Goal: Task Accomplishment & Management: Manage account settings

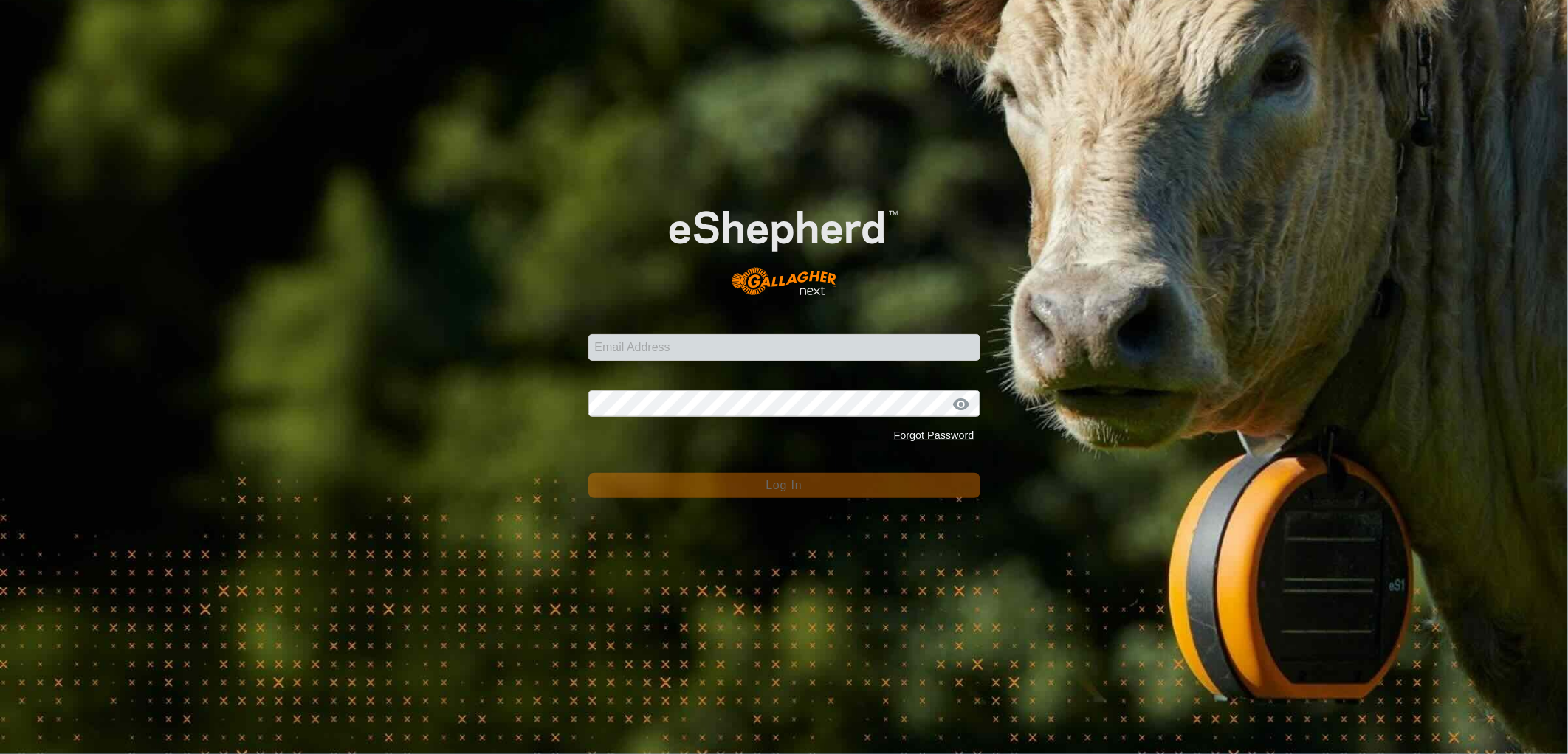
type input "[EMAIL_ADDRESS][PERSON_NAME][DOMAIN_NAME]"
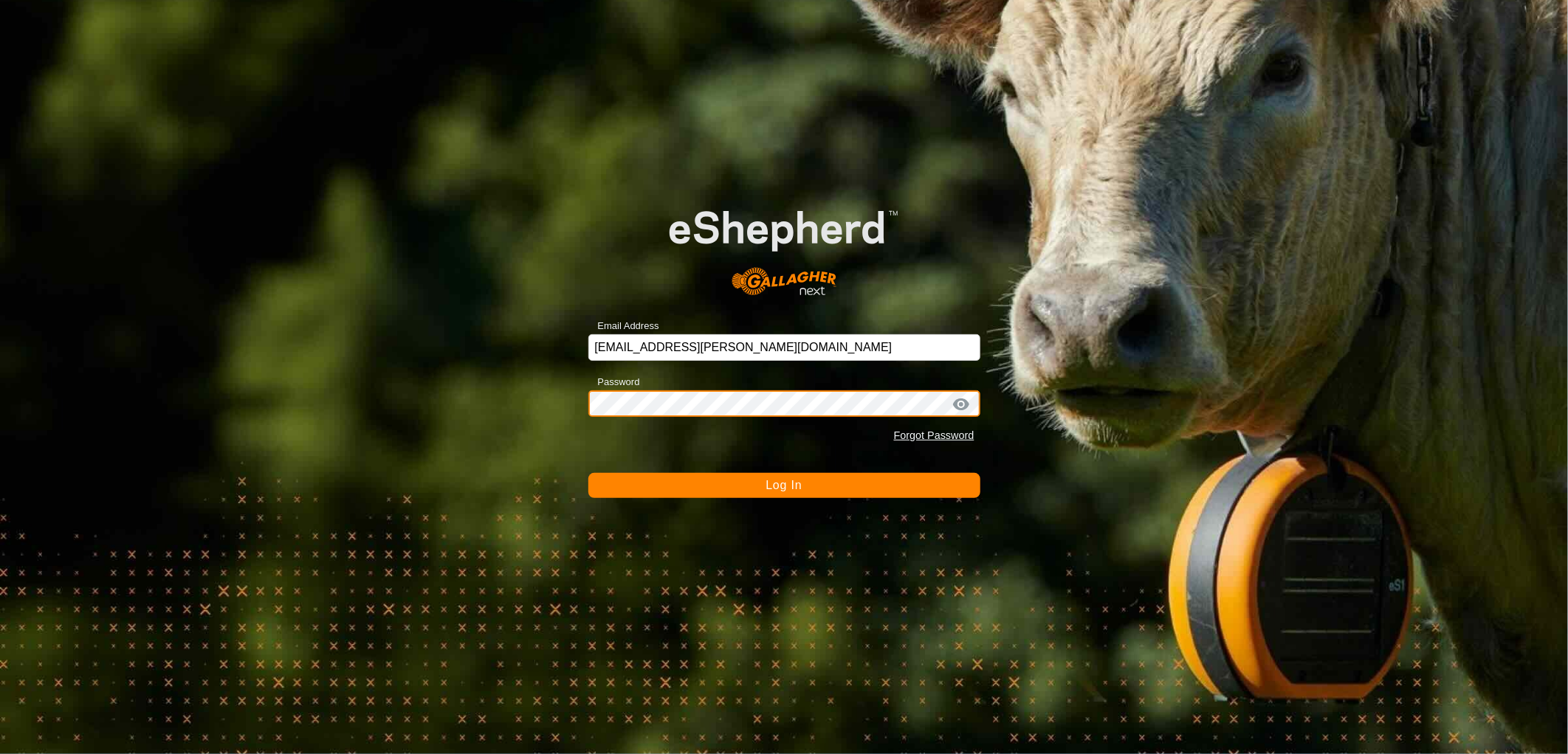
click at [588, 473] on button "Log In" at bounding box center [784, 486] width 392 height 25
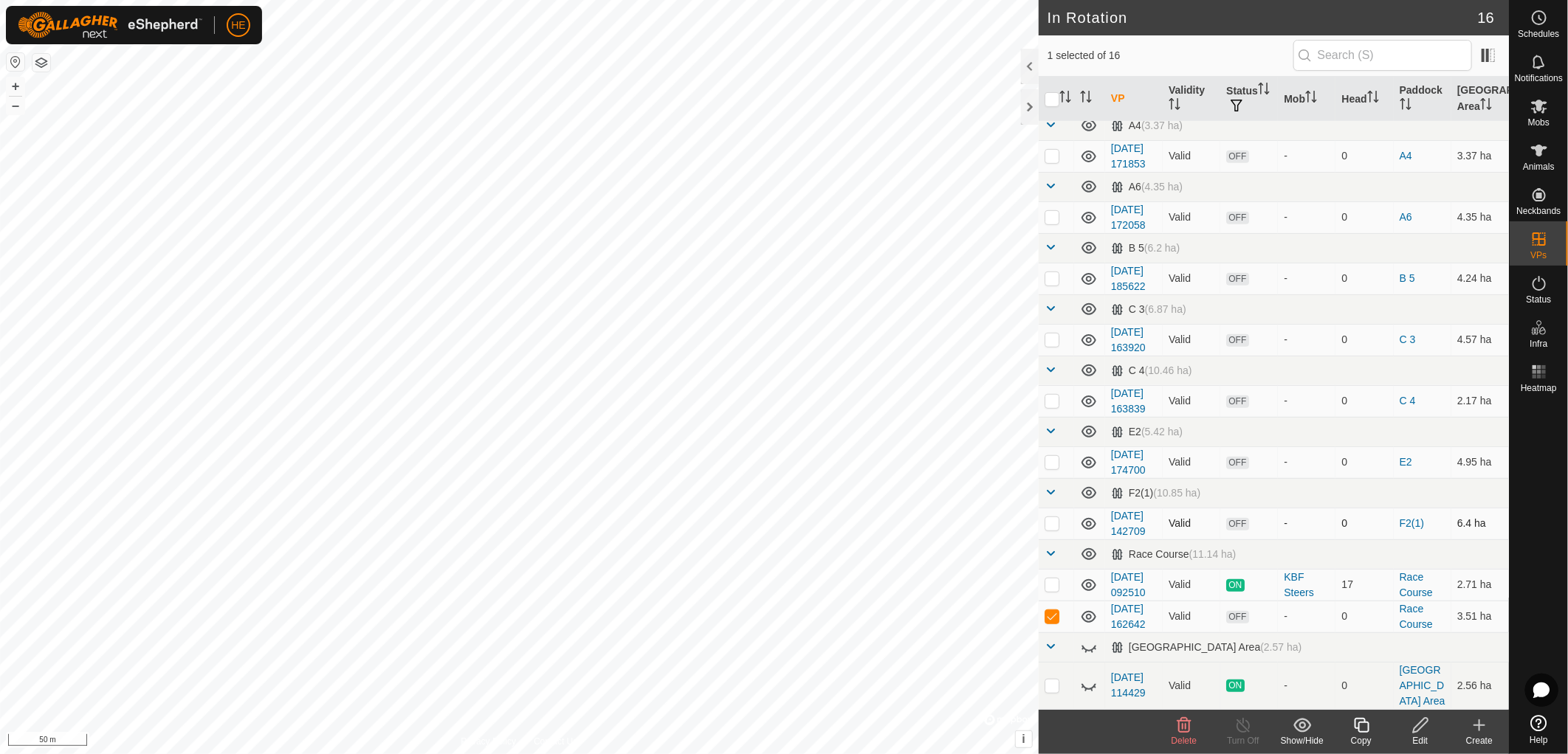
scroll to position [614, 0]
click at [1185, 736] on span "Delete" at bounding box center [1184, 741] width 26 height 11
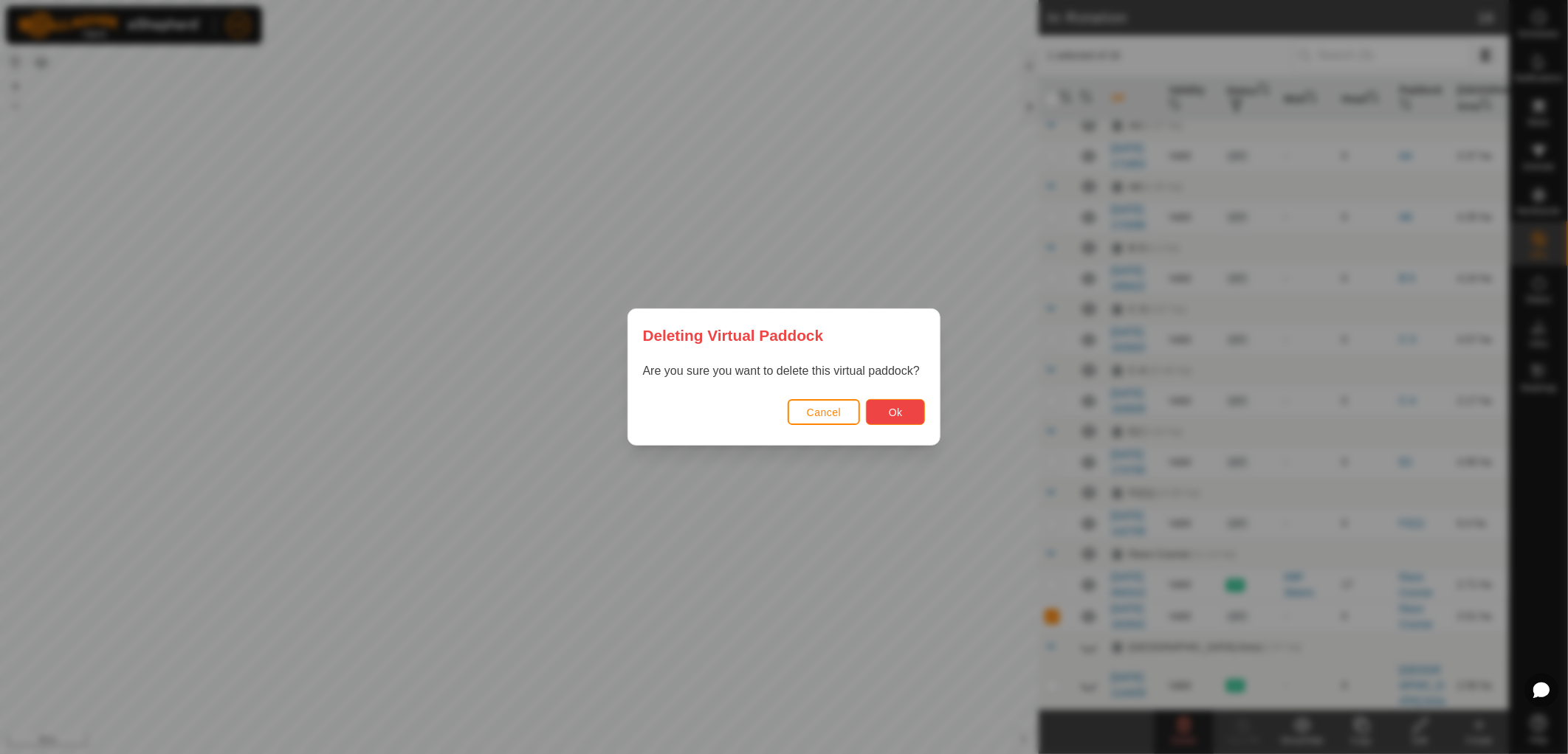
click at [912, 407] on button "Ok" at bounding box center [895, 412] width 59 height 26
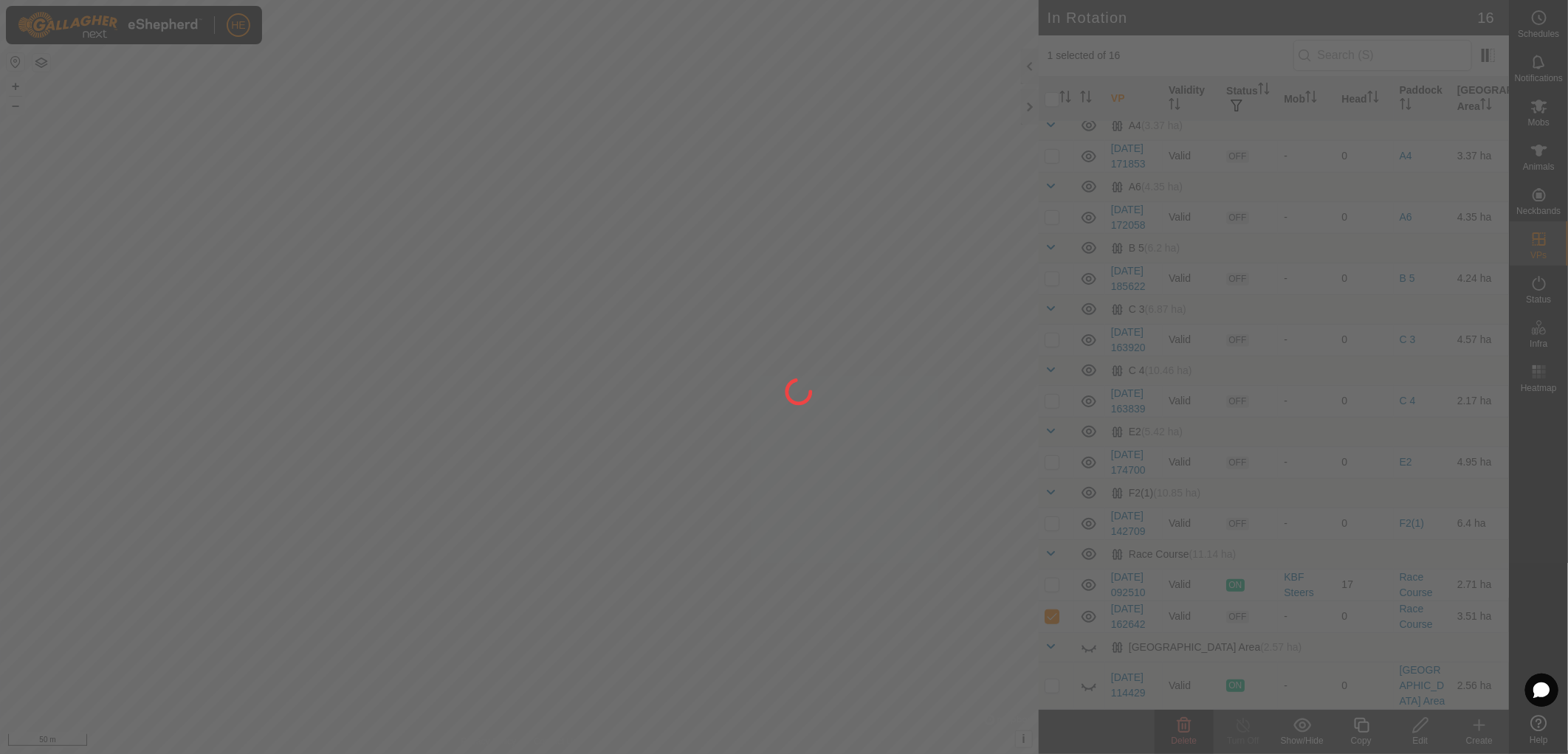
checkbox input "false"
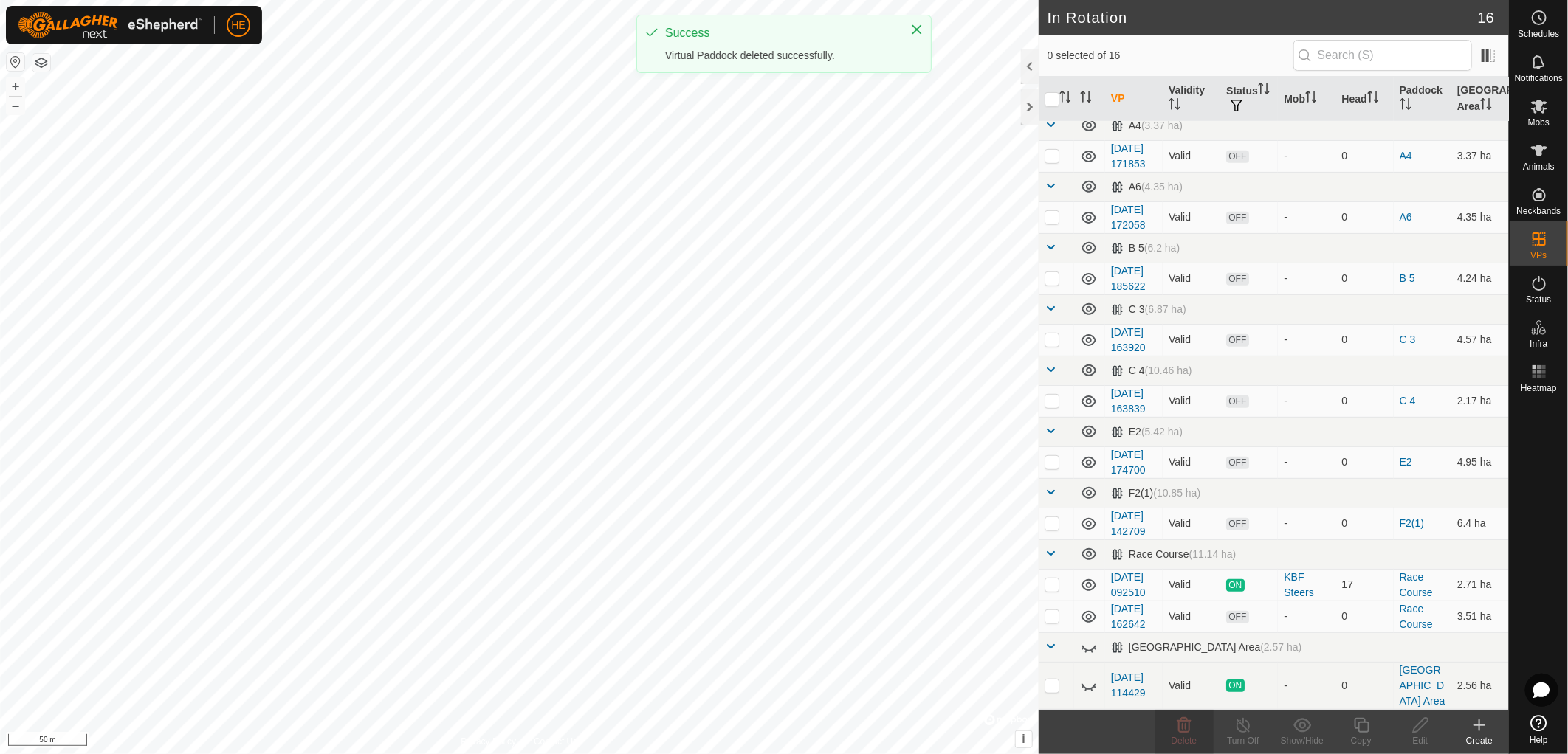
scroll to position [0, 0]
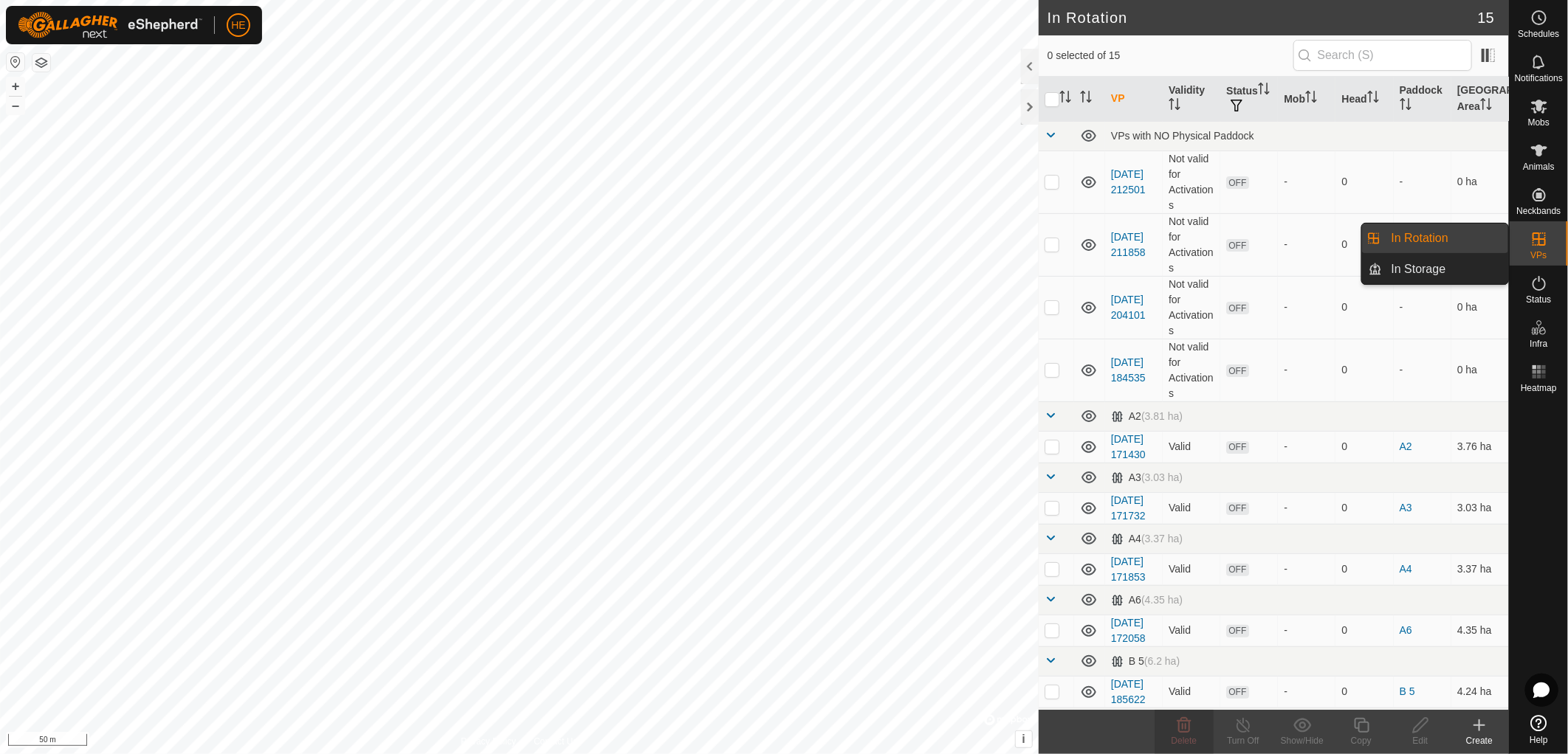
click at [1489, 229] on link "In Rotation" at bounding box center [1445, 238] width 127 height 30
click at [1474, 723] on icon at bounding box center [1479, 725] width 17 height 17
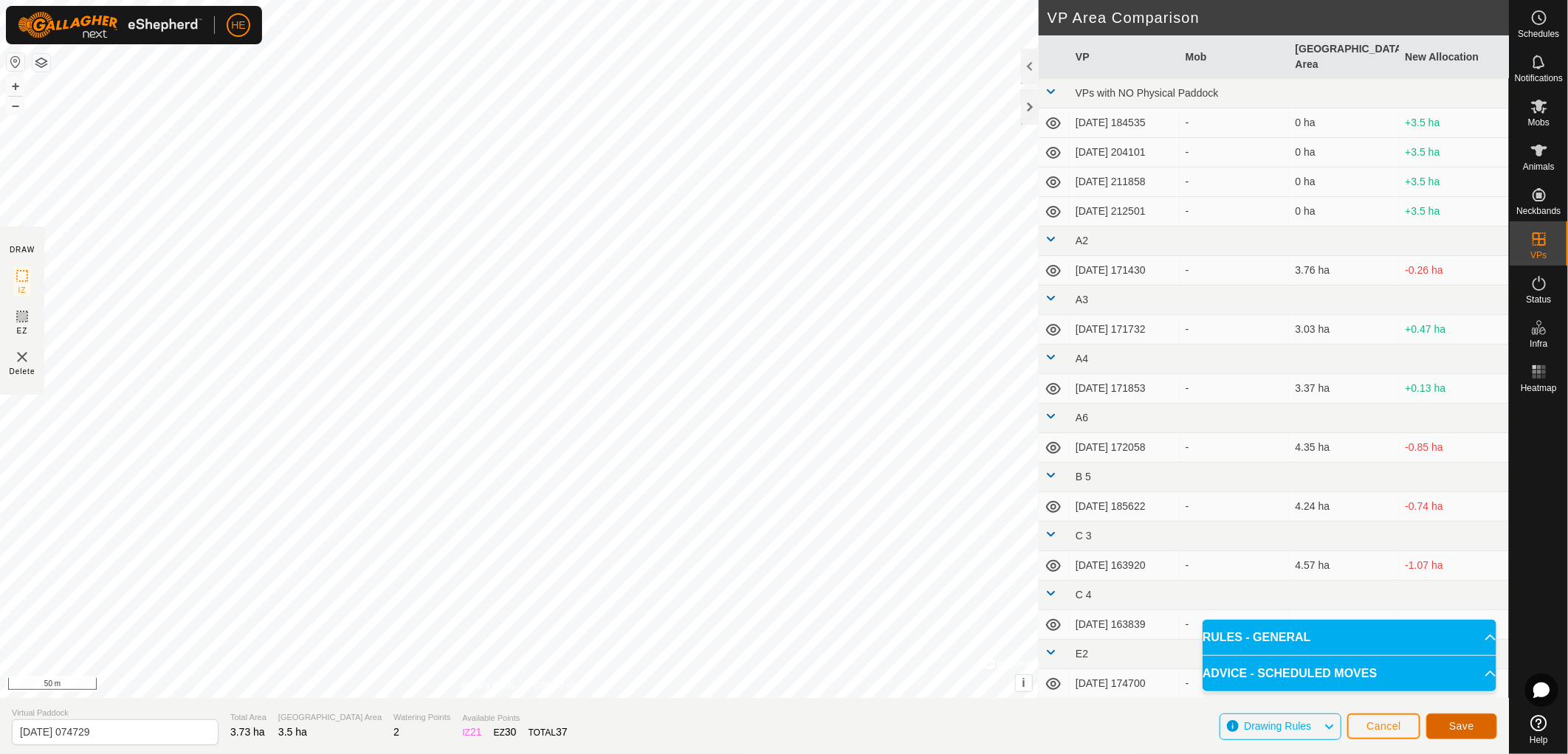
click at [1465, 724] on span "Save" at bounding box center [1462, 726] width 25 height 11
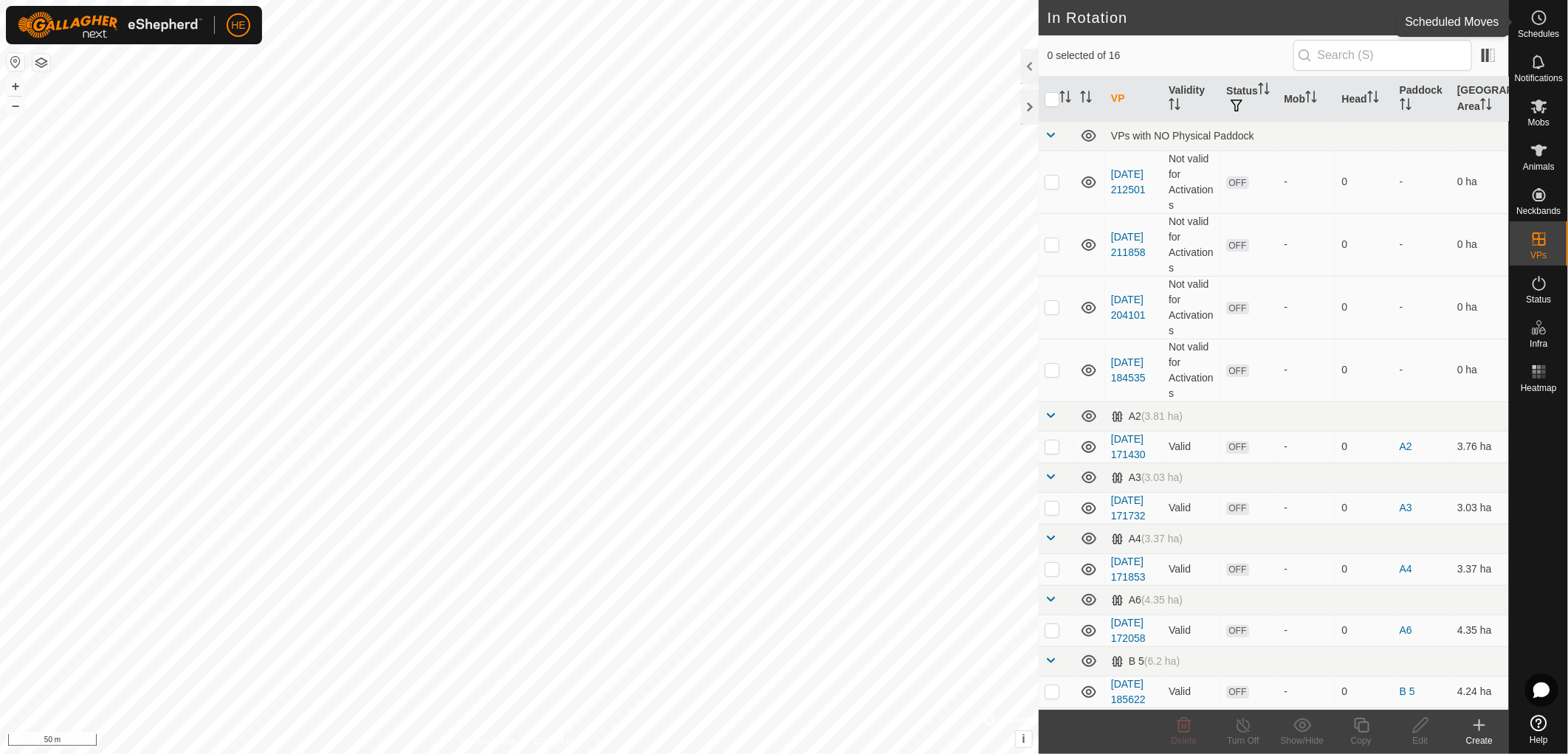
click at [1537, 27] on es-schedule-vp-svg-icon at bounding box center [1539, 17] width 27 height 24
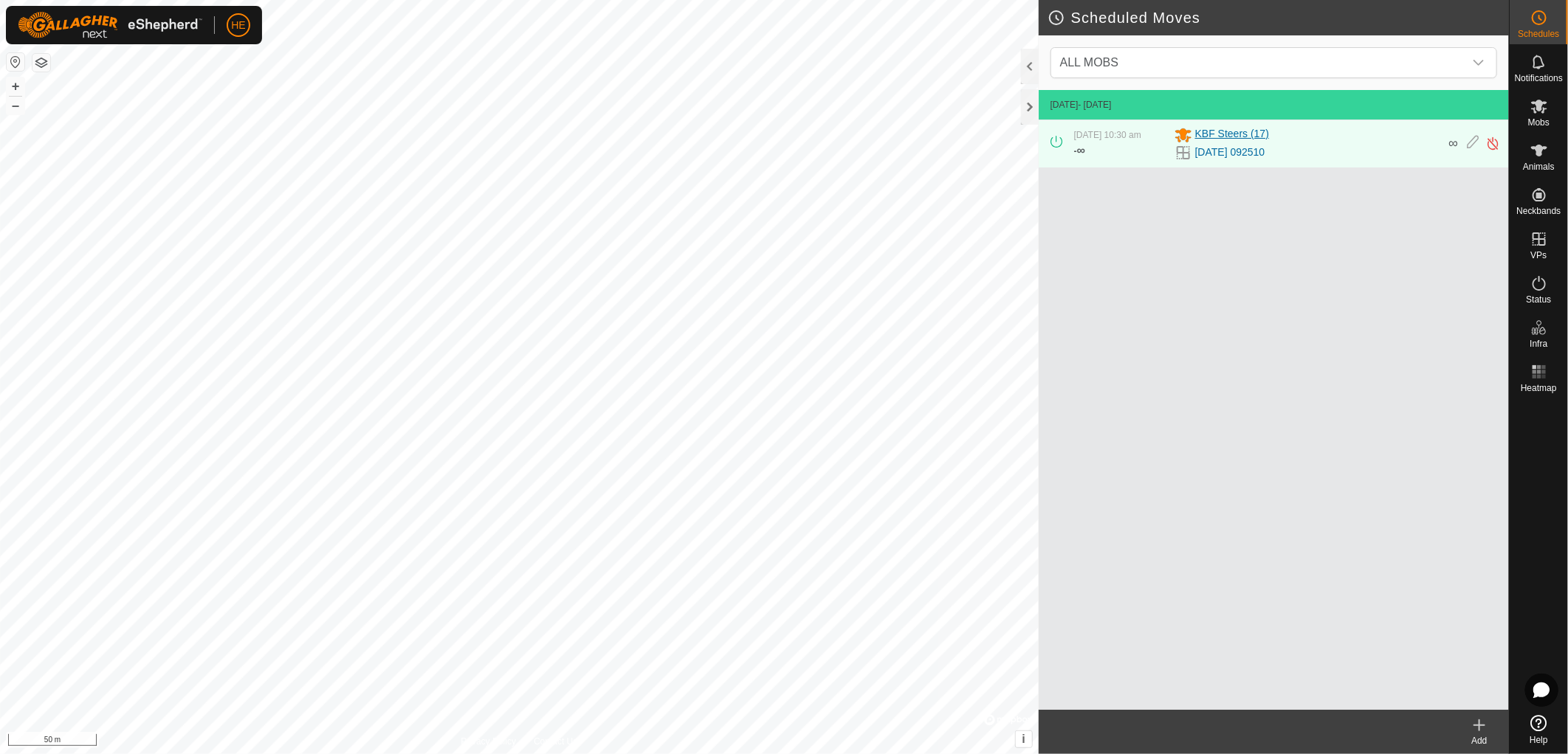
click at [1234, 134] on span "KBF Steers (17)" at bounding box center [1232, 135] width 74 height 17
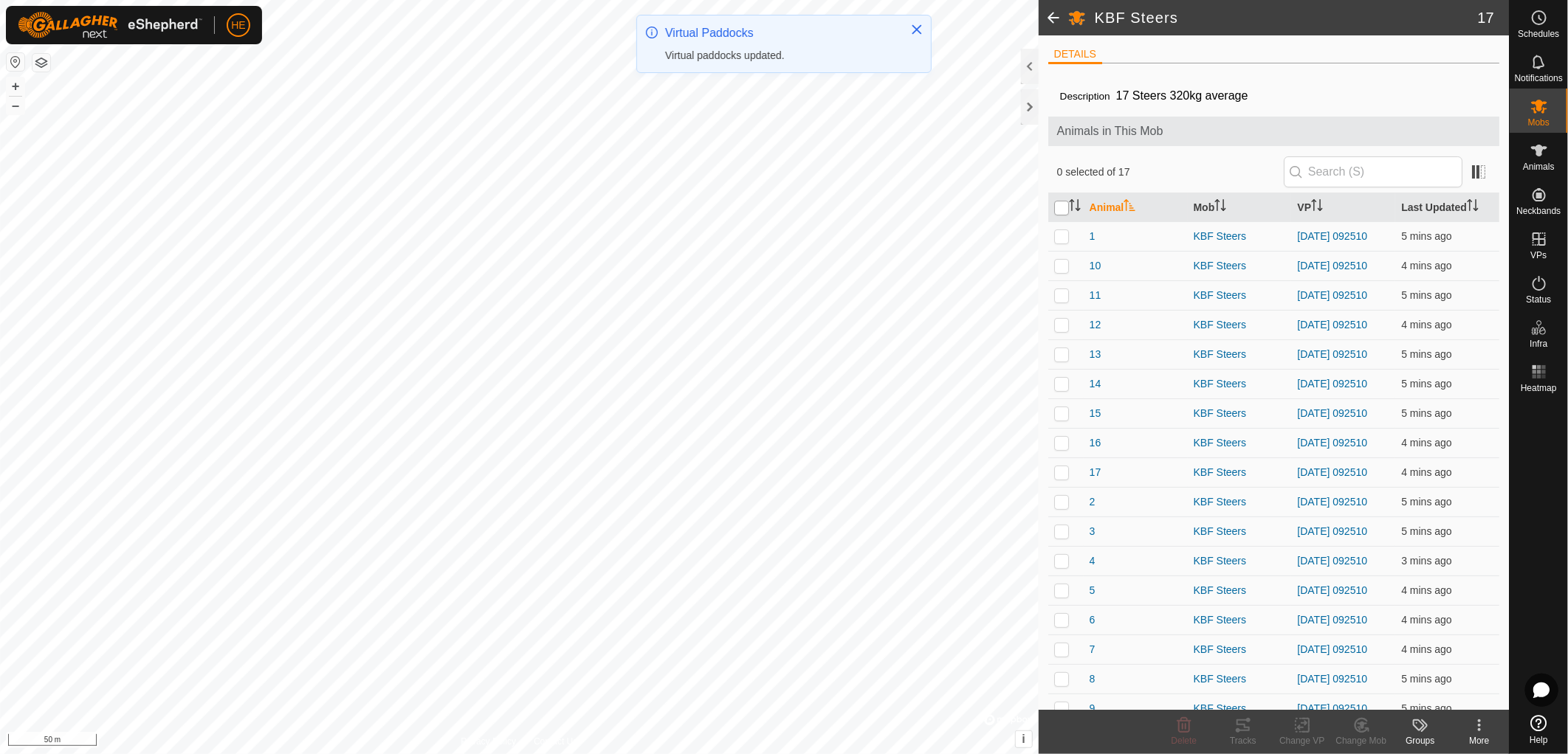
click at [1061, 207] on input "checkbox" at bounding box center [1061, 207] width 14 height 14
checkbox input "true"
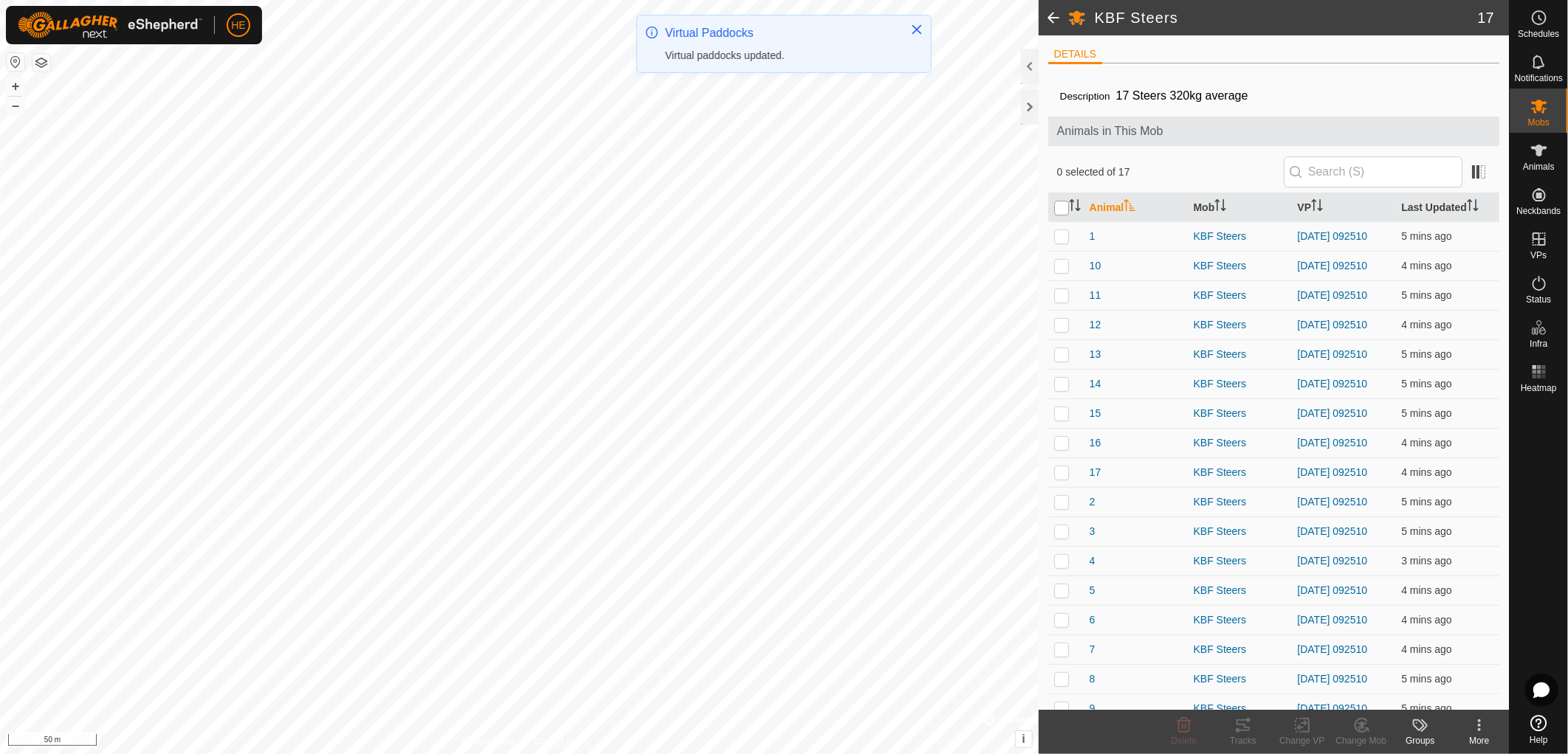
checkbox input "true"
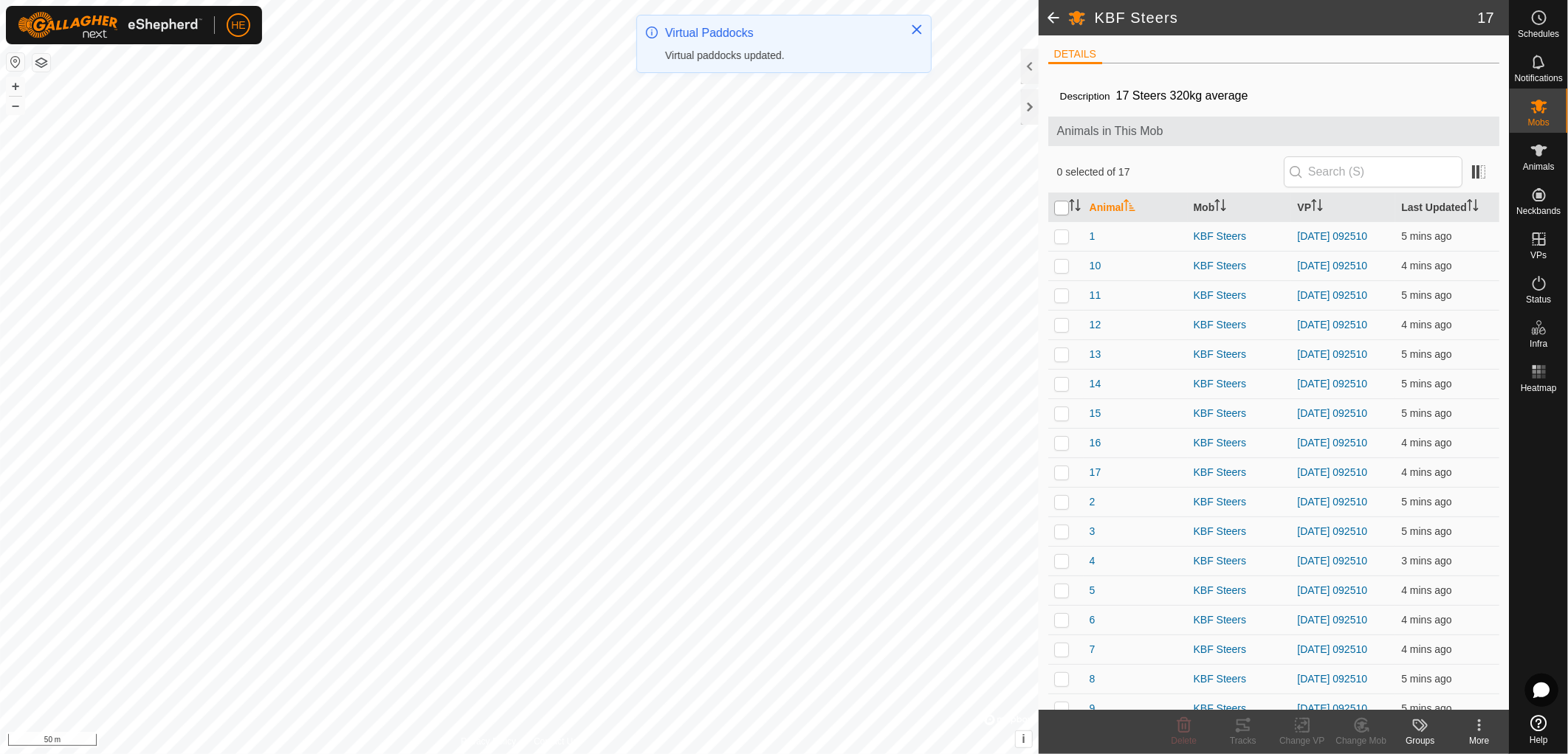
checkbox input "true"
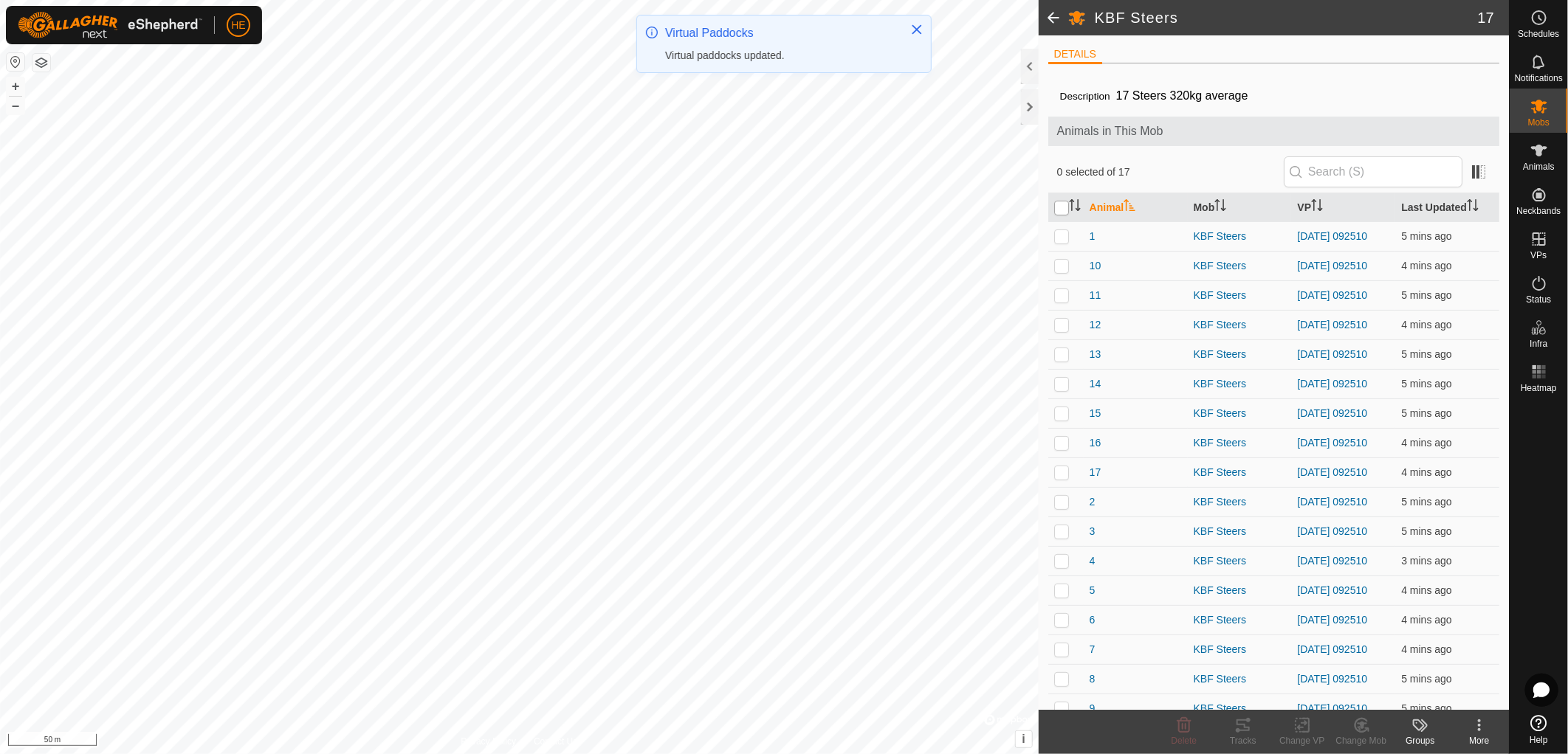
checkbox input "true"
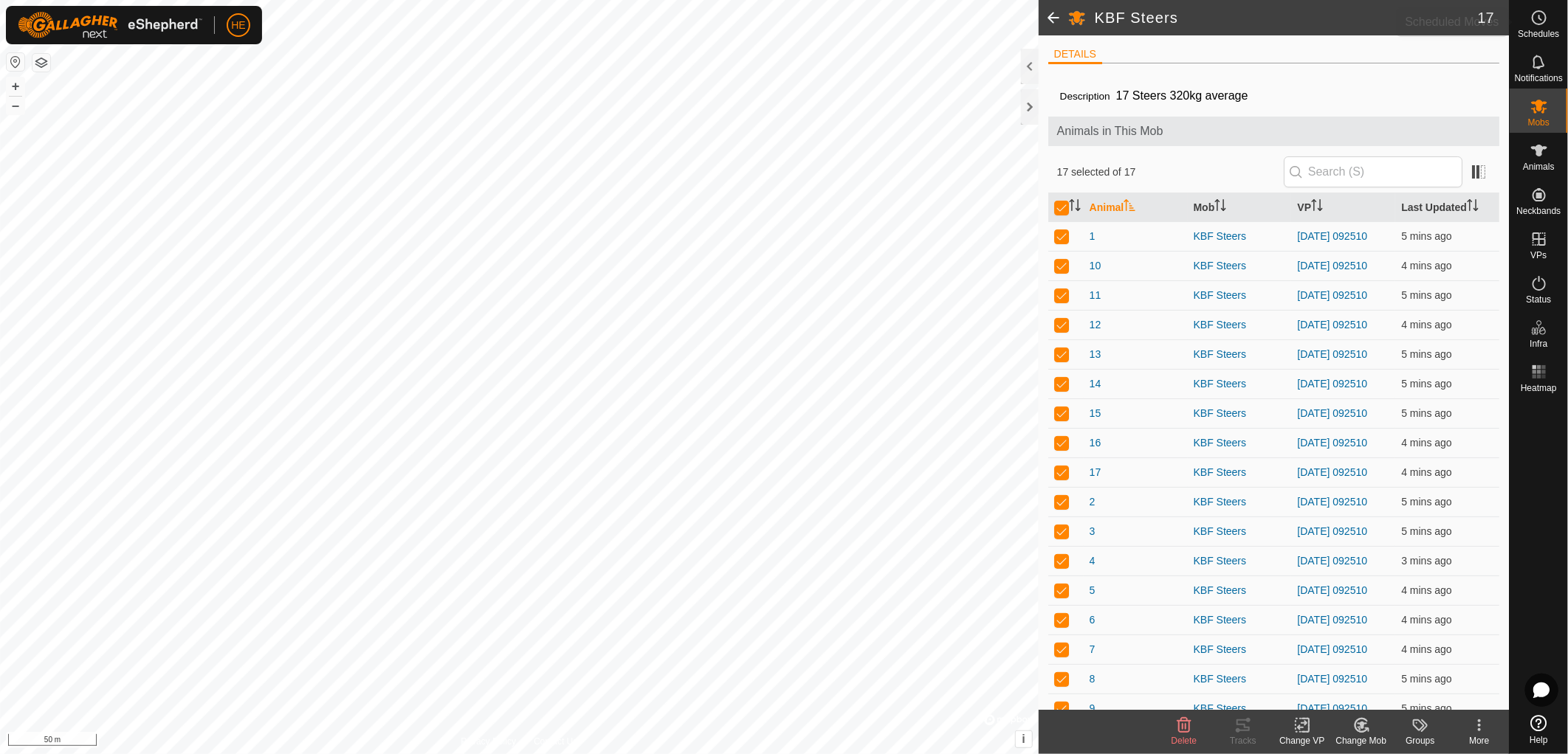
click at [1540, 39] on div "Schedules" at bounding box center [1538, 22] width 58 height 44
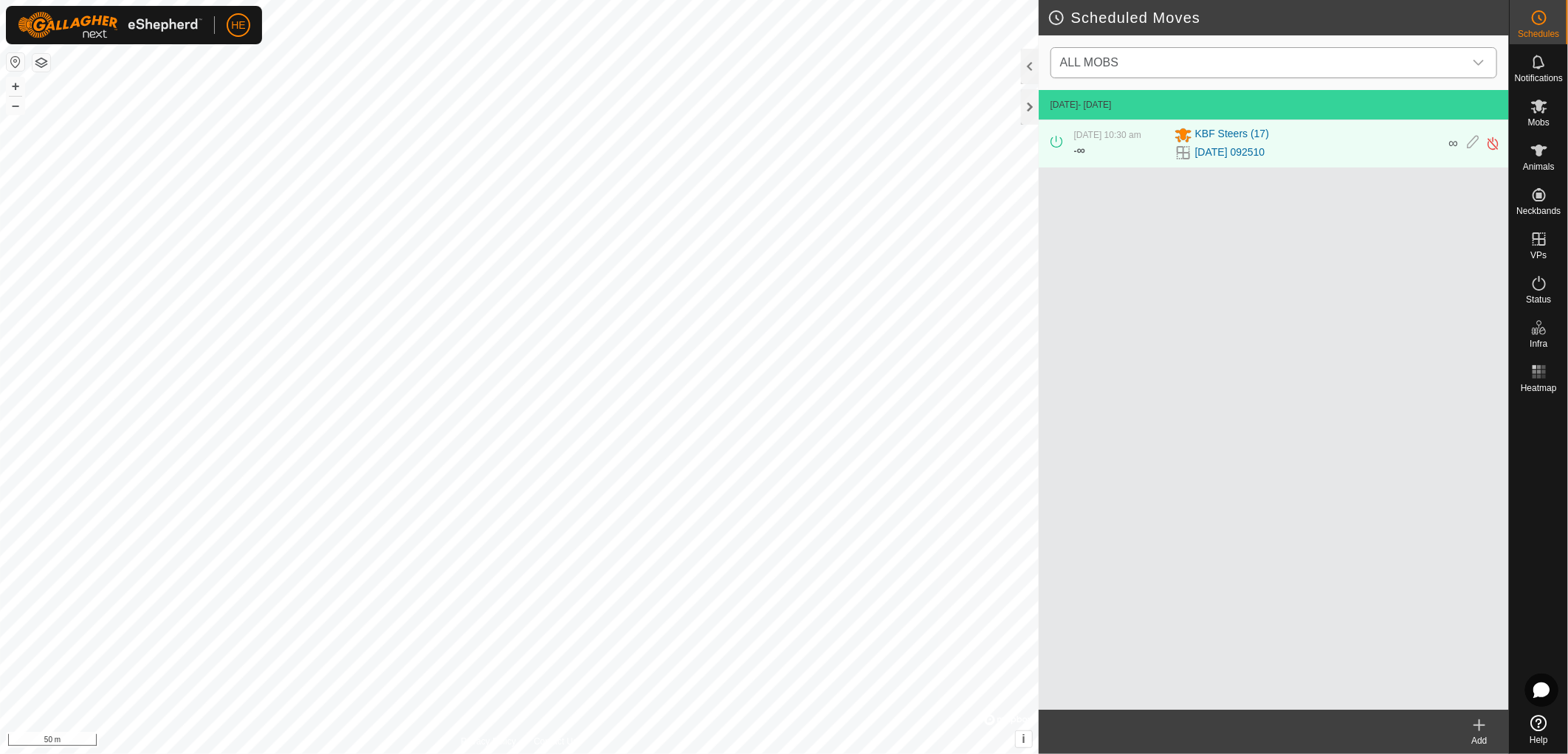
click at [1234, 56] on span "ALL MOBS" at bounding box center [1258, 62] width 409 height 30
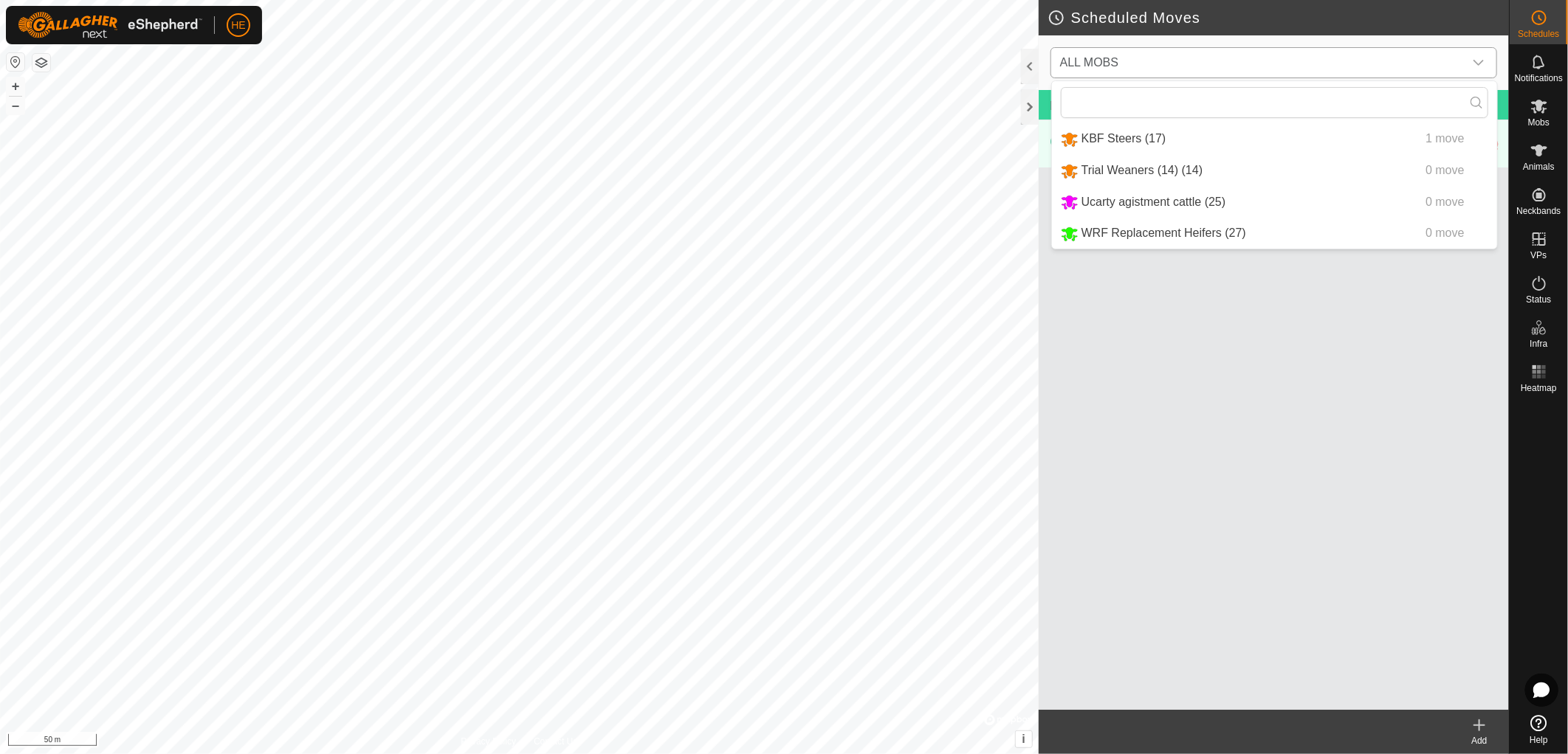
click at [1126, 144] on li "KBF Steers (17) 1 move" at bounding box center [1274, 139] width 445 height 31
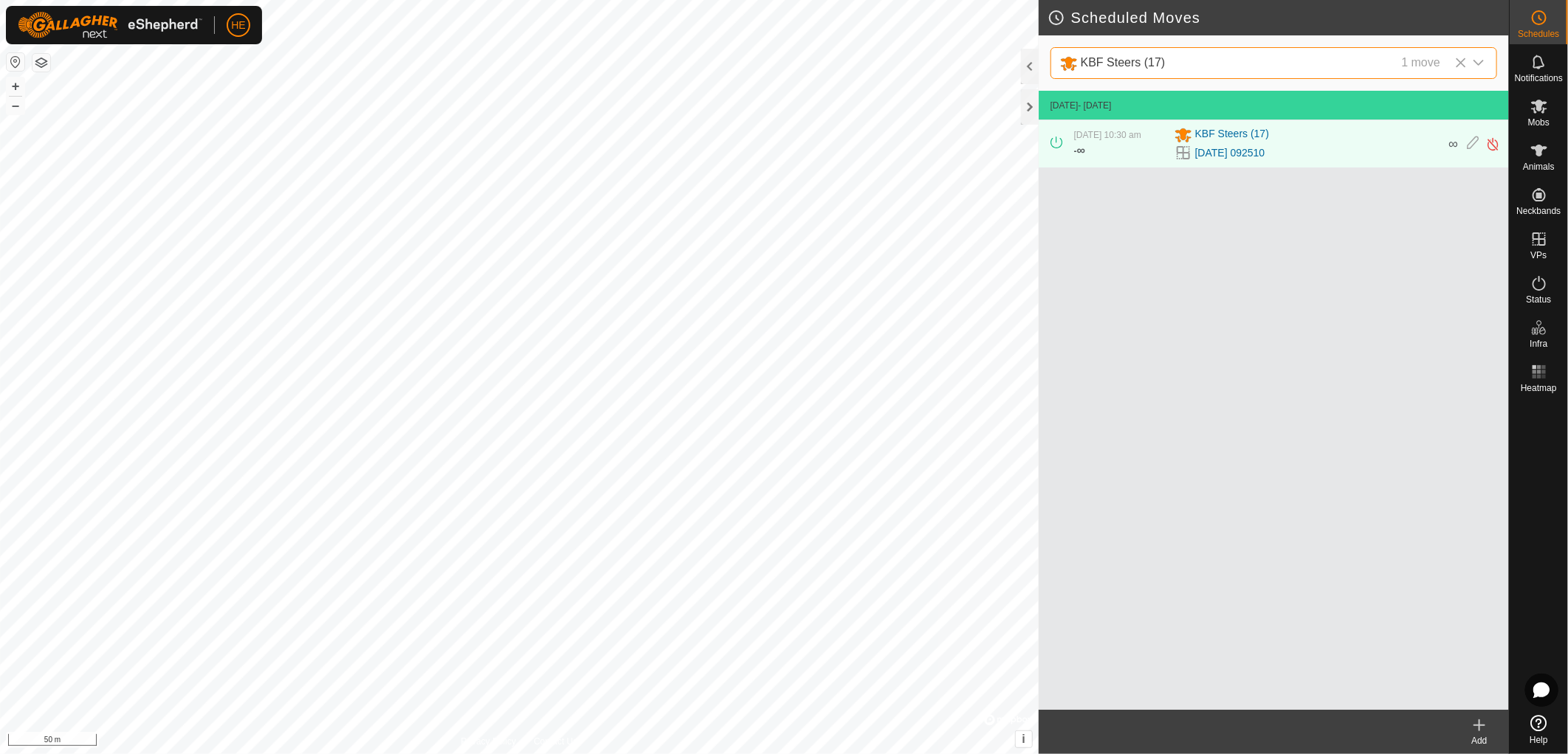
click at [1052, 139] on icon at bounding box center [1056, 142] width 12 height 11
click at [1494, 146] on img at bounding box center [1492, 144] width 14 height 15
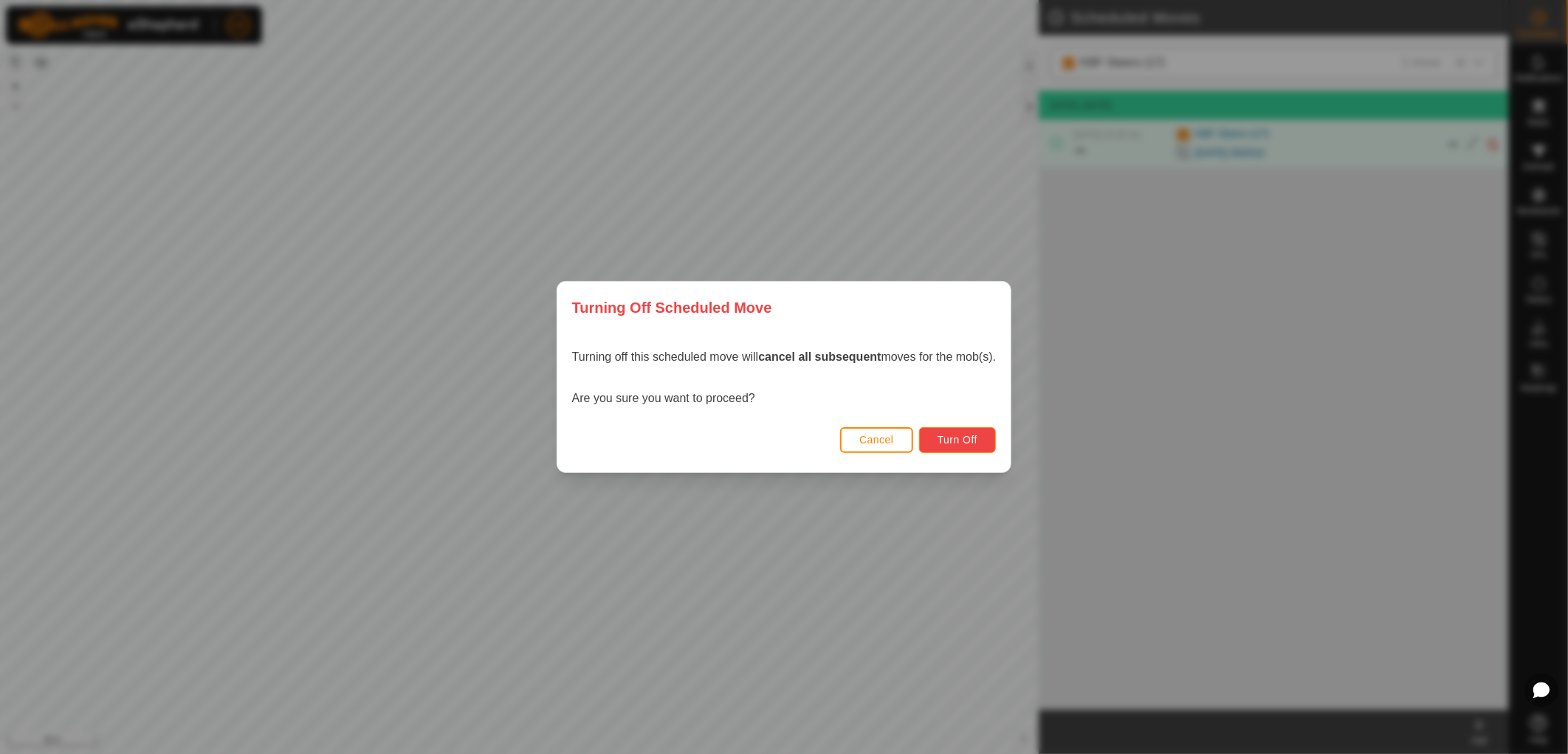
click at [942, 441] on span "Turn Off" at bounding box center [957, 440] width 40 height 11
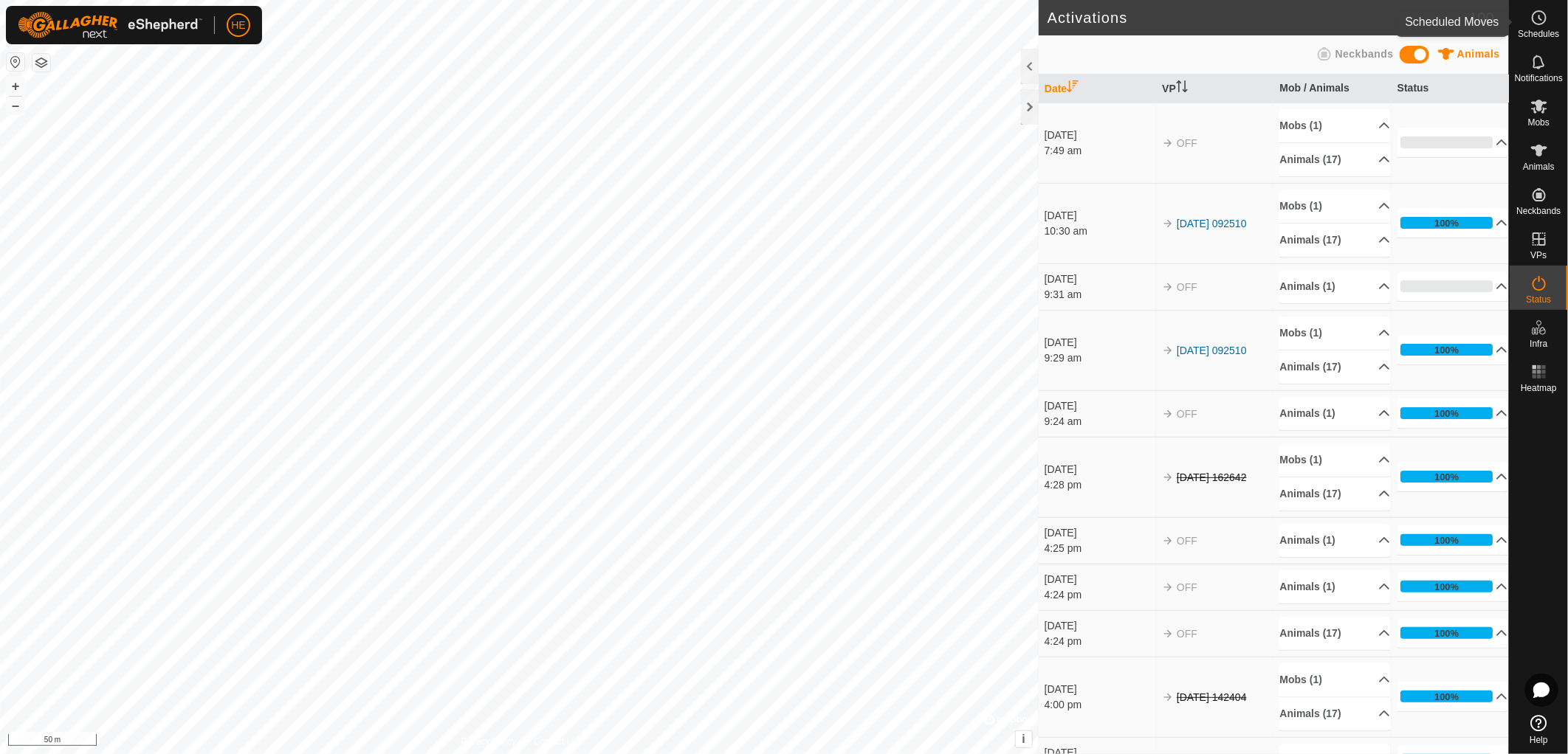
click at [1542, 27] on es-schedule-vp-svg-icon at bounding box center [1539, 17] width 27 height 24
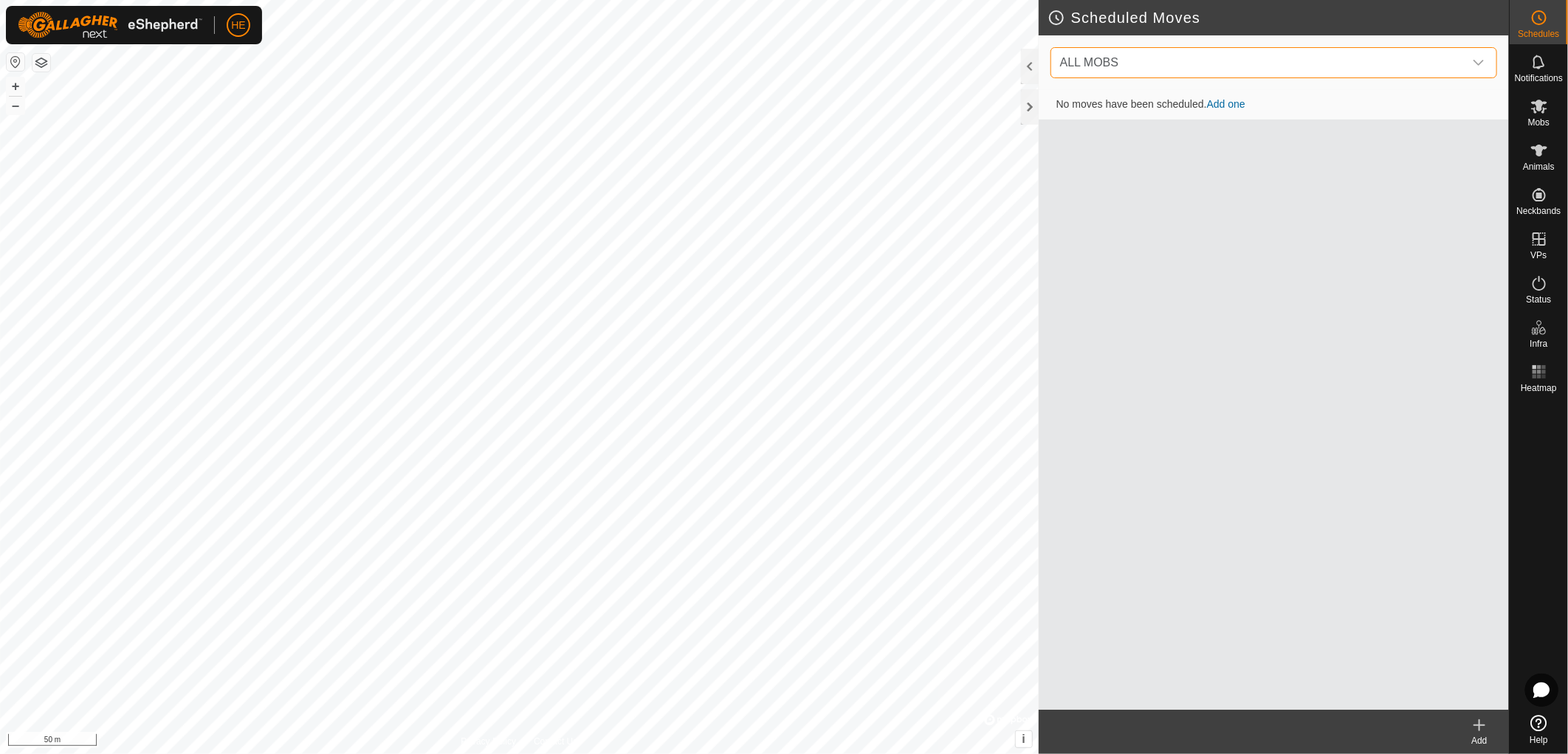
click at [1103, 64] on span "ALL MOBS" at bounding box center [1089, 62] width 58 height 12
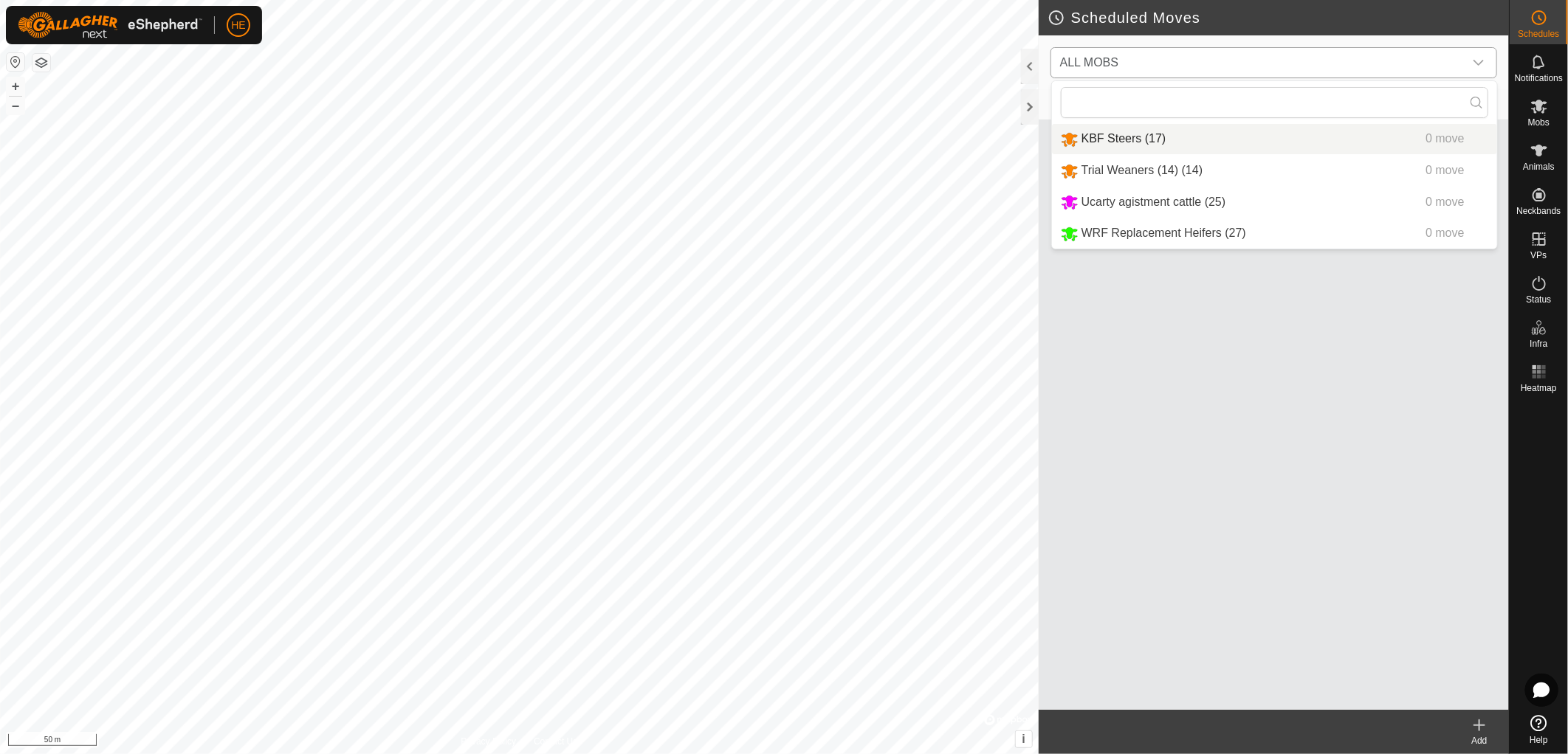
click at [1220, 140] on li "KBF Steers (17) 0 move" at bounding box center [1274, 139] width 445 height 31
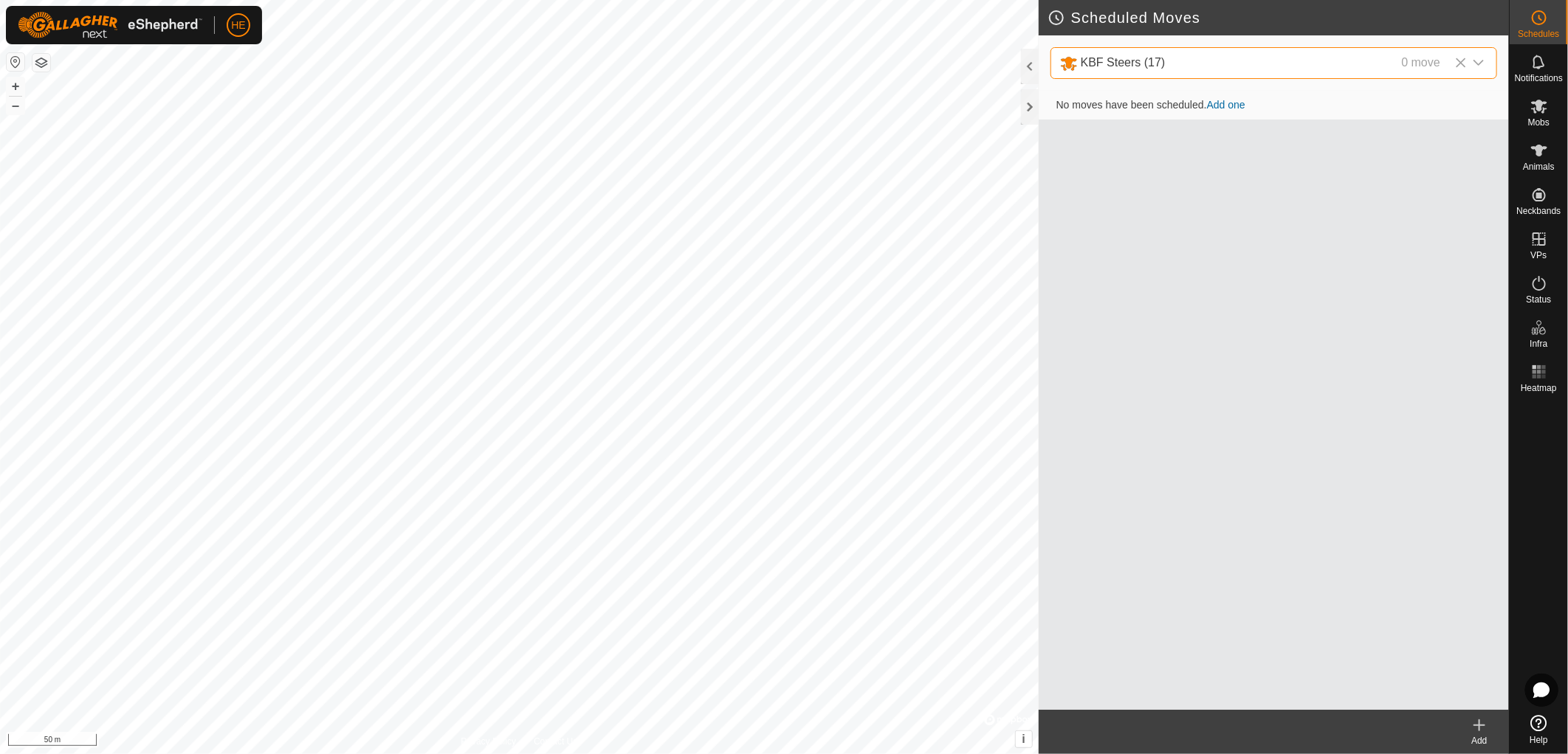
click at [1230, 102] on link "Add one" at bounding box center [1226, 104] width 38 height 11
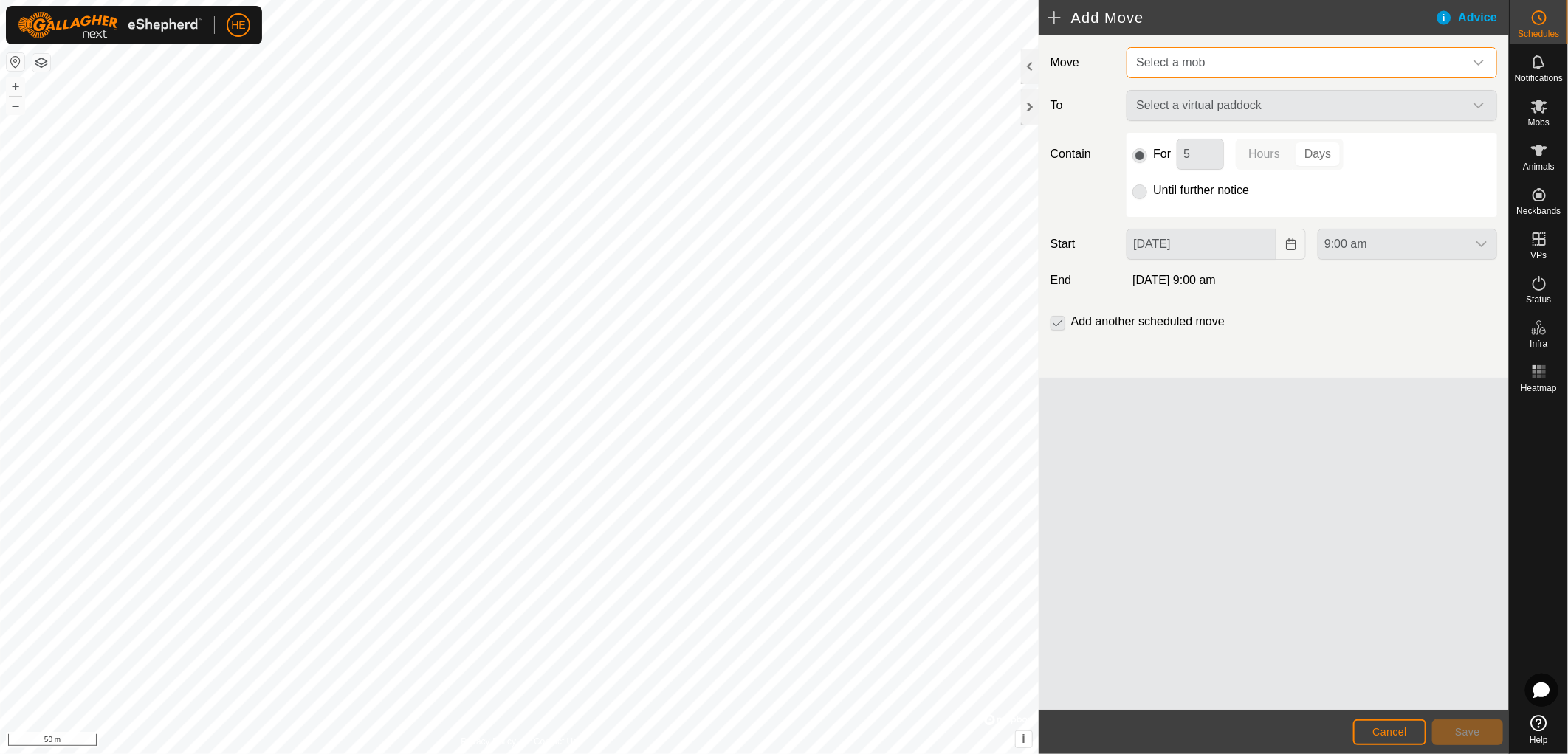
click at [1285, 66] on span "Select a mob" at bounding box center [1297, 62] width 334 height 30
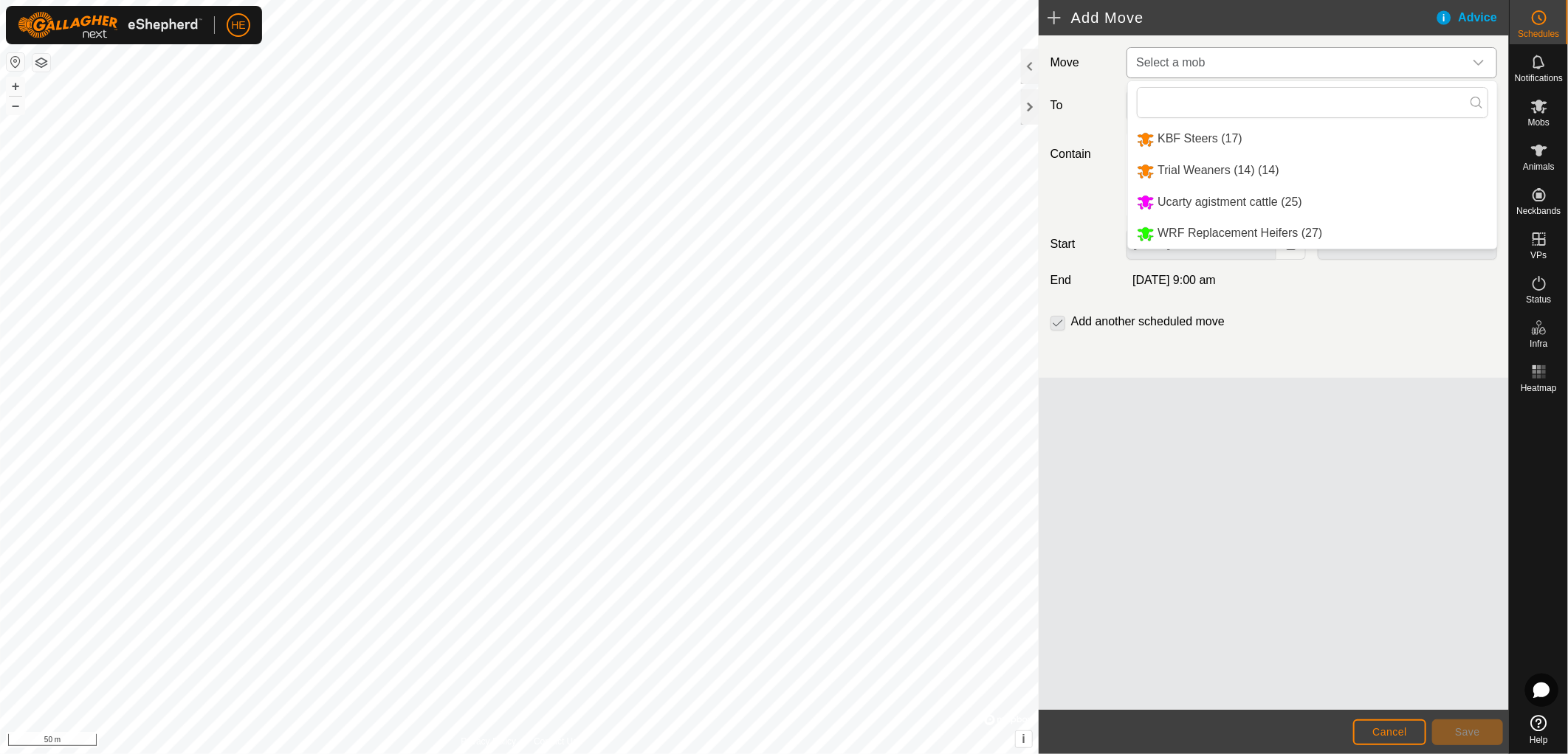
click at [1230, 142] on li "KBF Steers (17)" at bounding box center [1312, 139] width 369 height 31
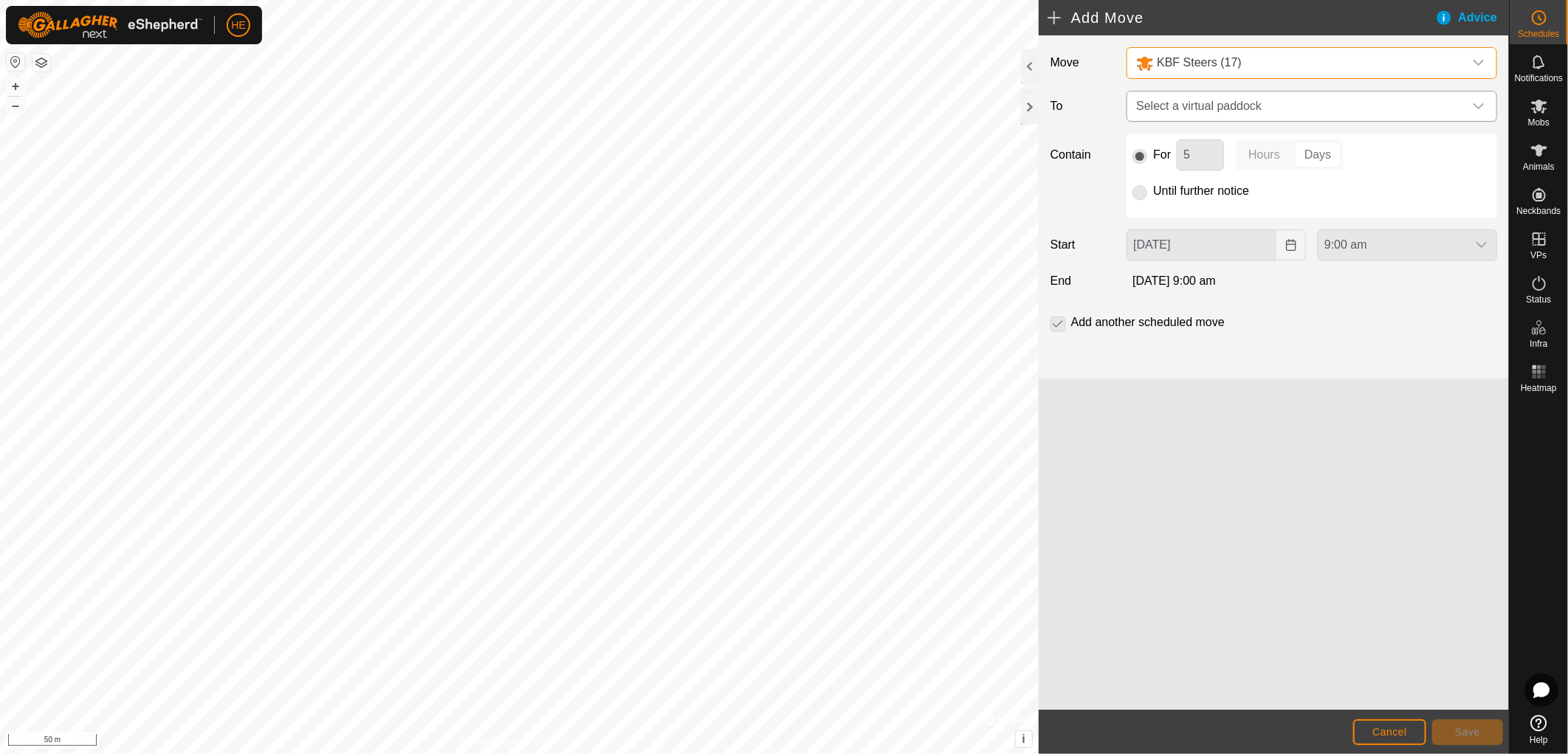
click at [1214, 114] on span "Select a virtual paddock" at bounding box center [1297, 105] width 334 height 30
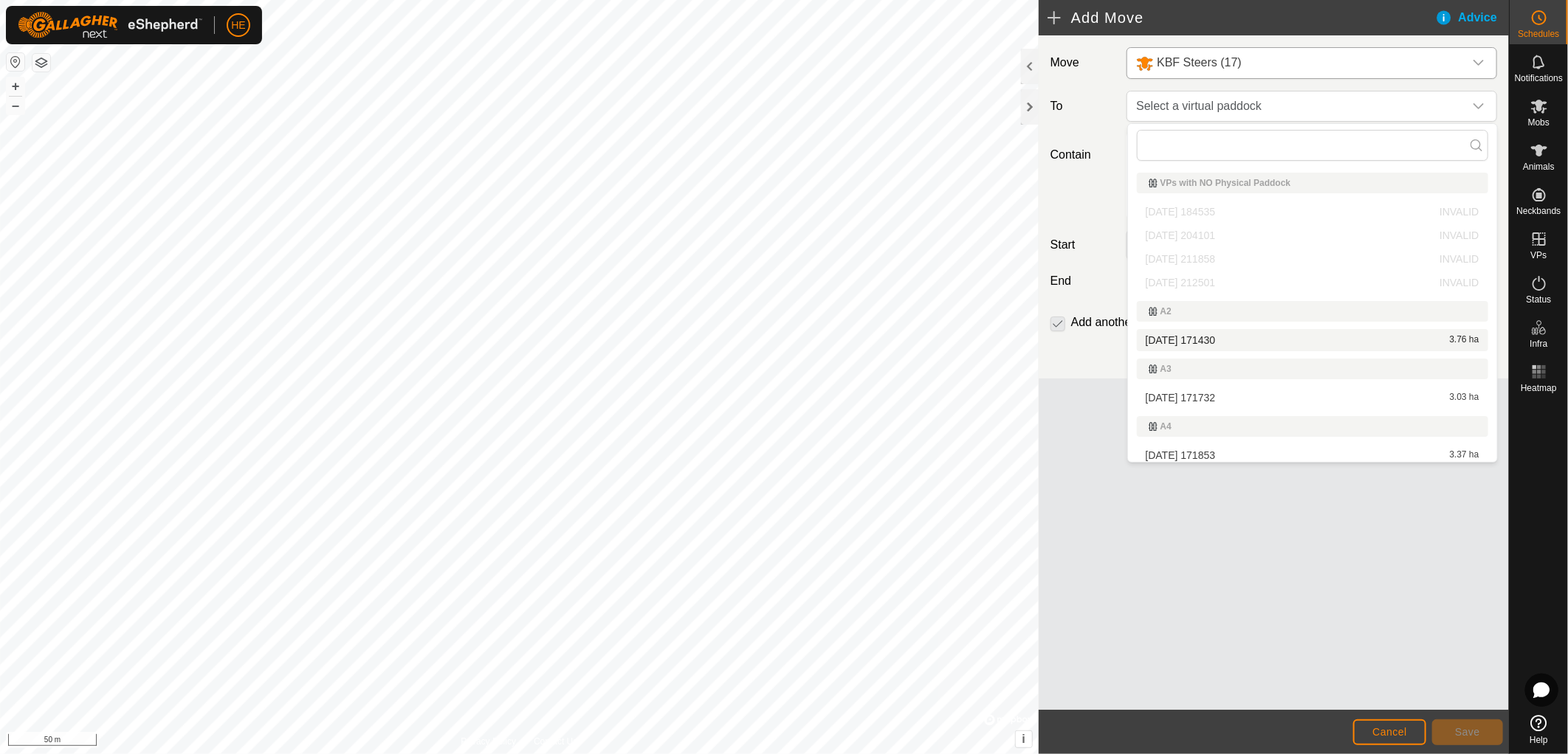
scroll to position [488, 0]
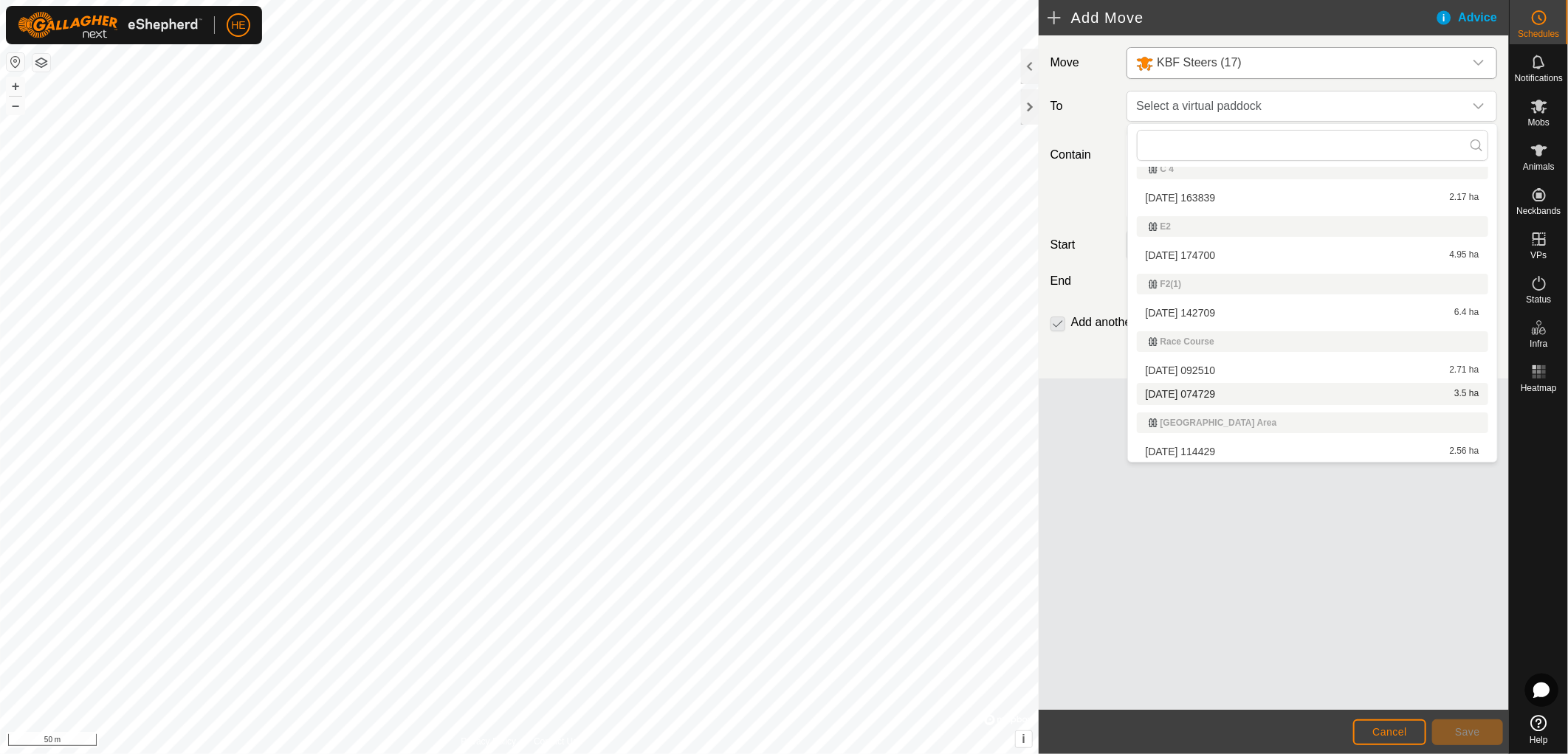
click at [1177, 388] on li "[DATE] 074729 3.5 ha" at bounding box center [1312, 394] width 352 height 22
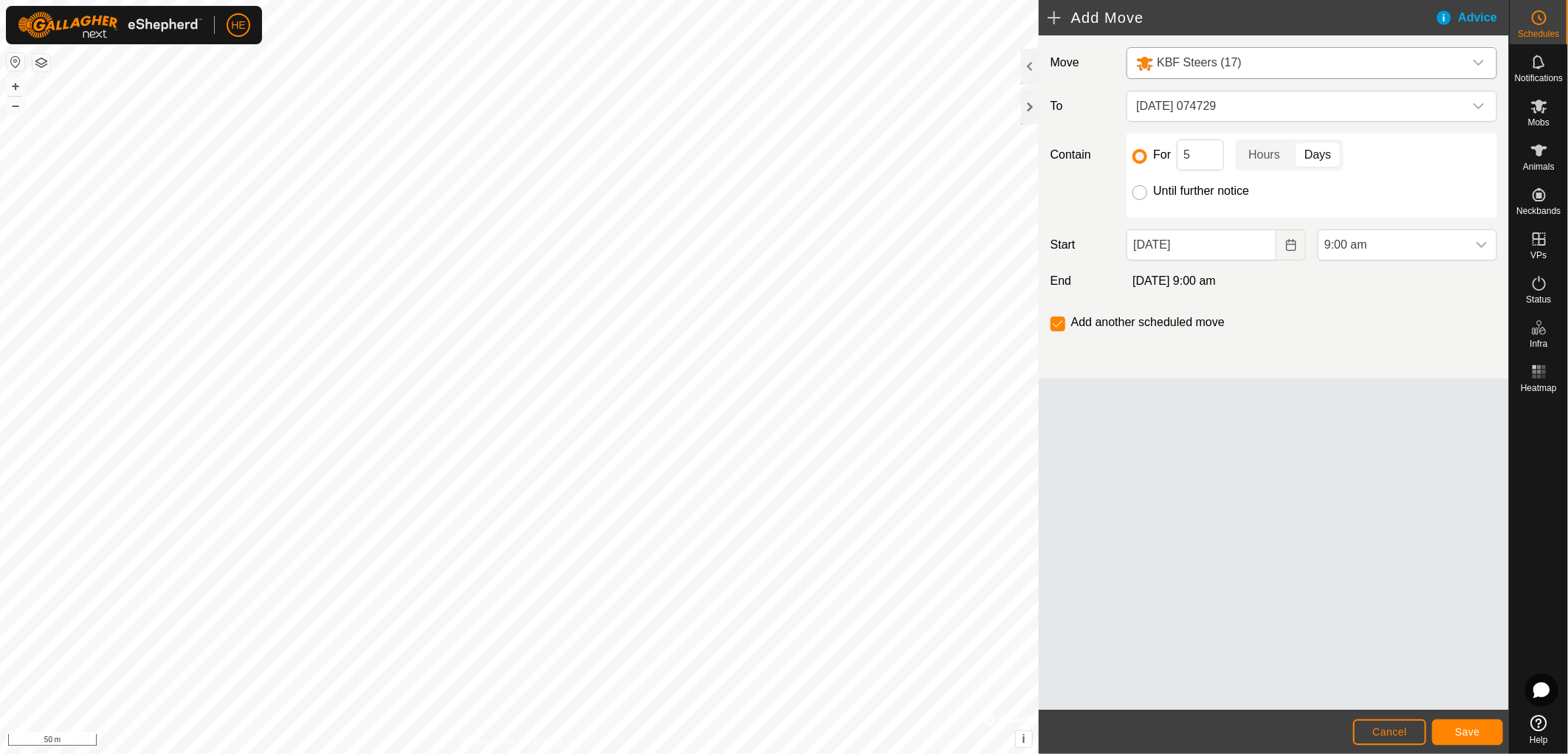
click at [1142, 193] on input "Until further notice" at bounding box center [1139, 192] width 14 height 14
radio input "true"
checkbox input "false"
click at [1469, 729] on span "Save" at bounding box center [1467, 732] width 25 height 11
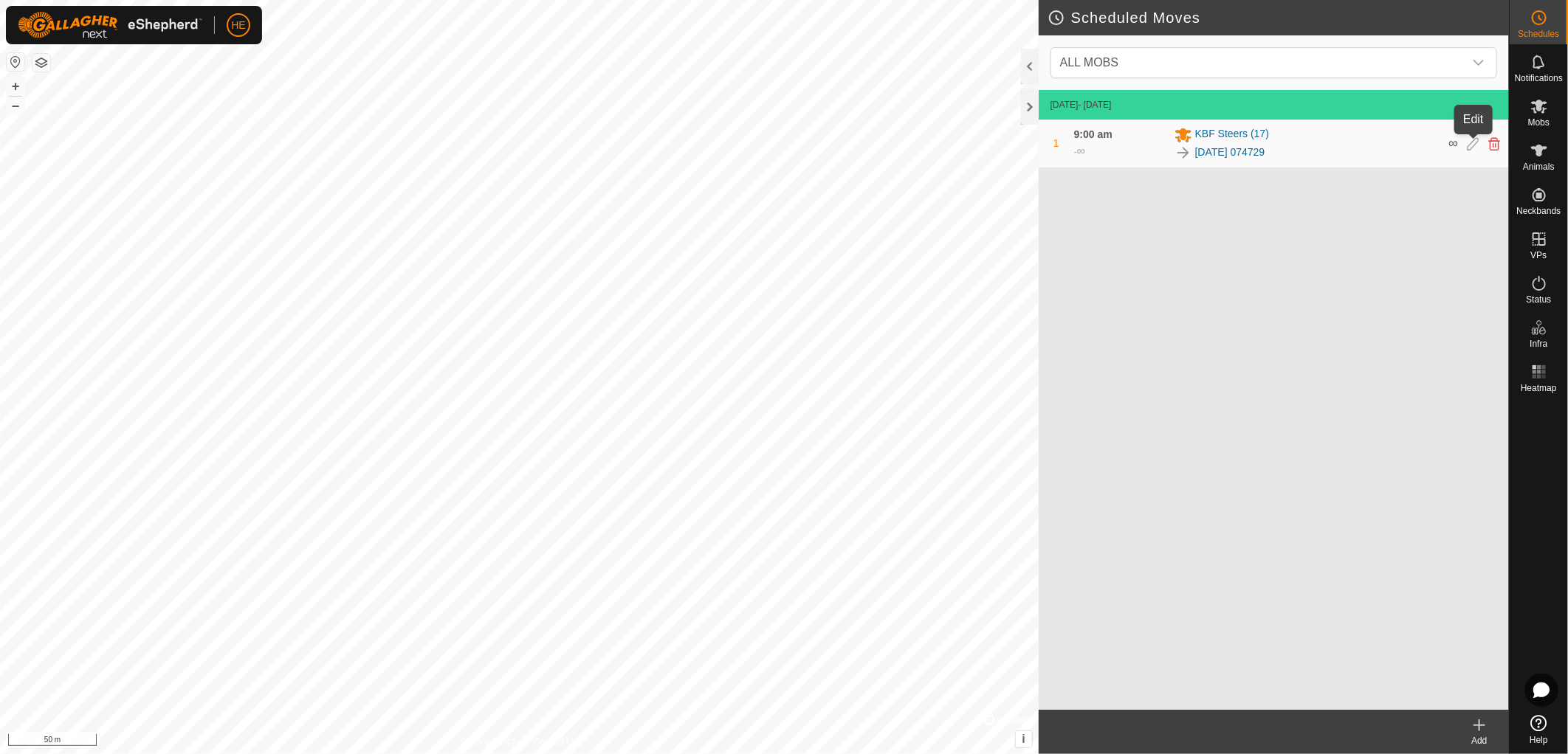
click at [1473, 143] on icon at bounding box center [1472, 144] width 12 height 13
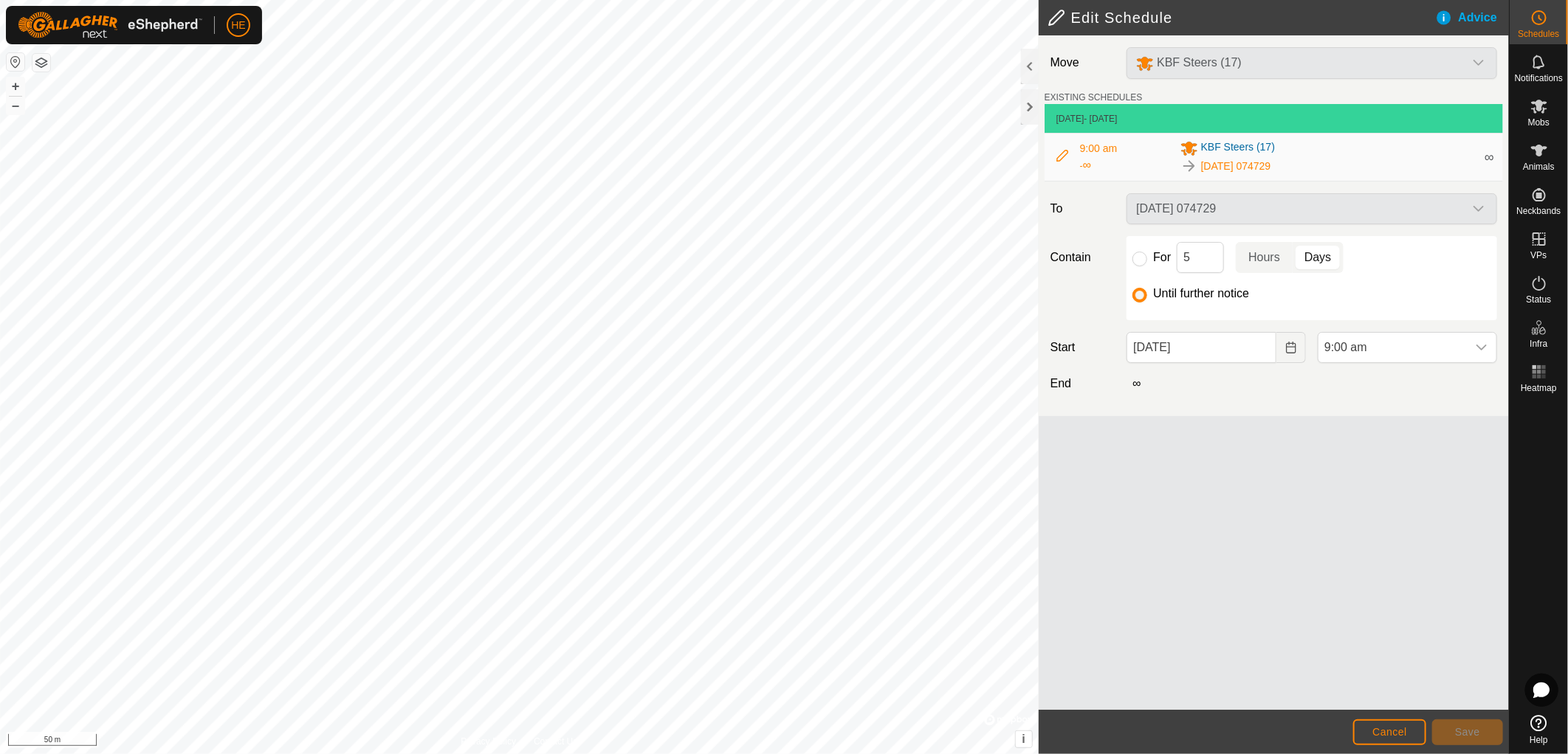
click at [1452, 204] on div "[DATE] 074729" at bounding box center [1311, 209] width 382 height 31
click at [1472, 209] on div "[DATE] 074729" at bounding box center [1311, 209] width 382 height 31
click at [1058, 151] on icon at bounding box center [1062, 155] width 12 height 11
click at [1069, 156] on div at bounding box center [1062, 157] width 17 height 15
click at [1178, 197] on div "[DATE] 074729" at bounding box center [1311, 209] width 382 height 31
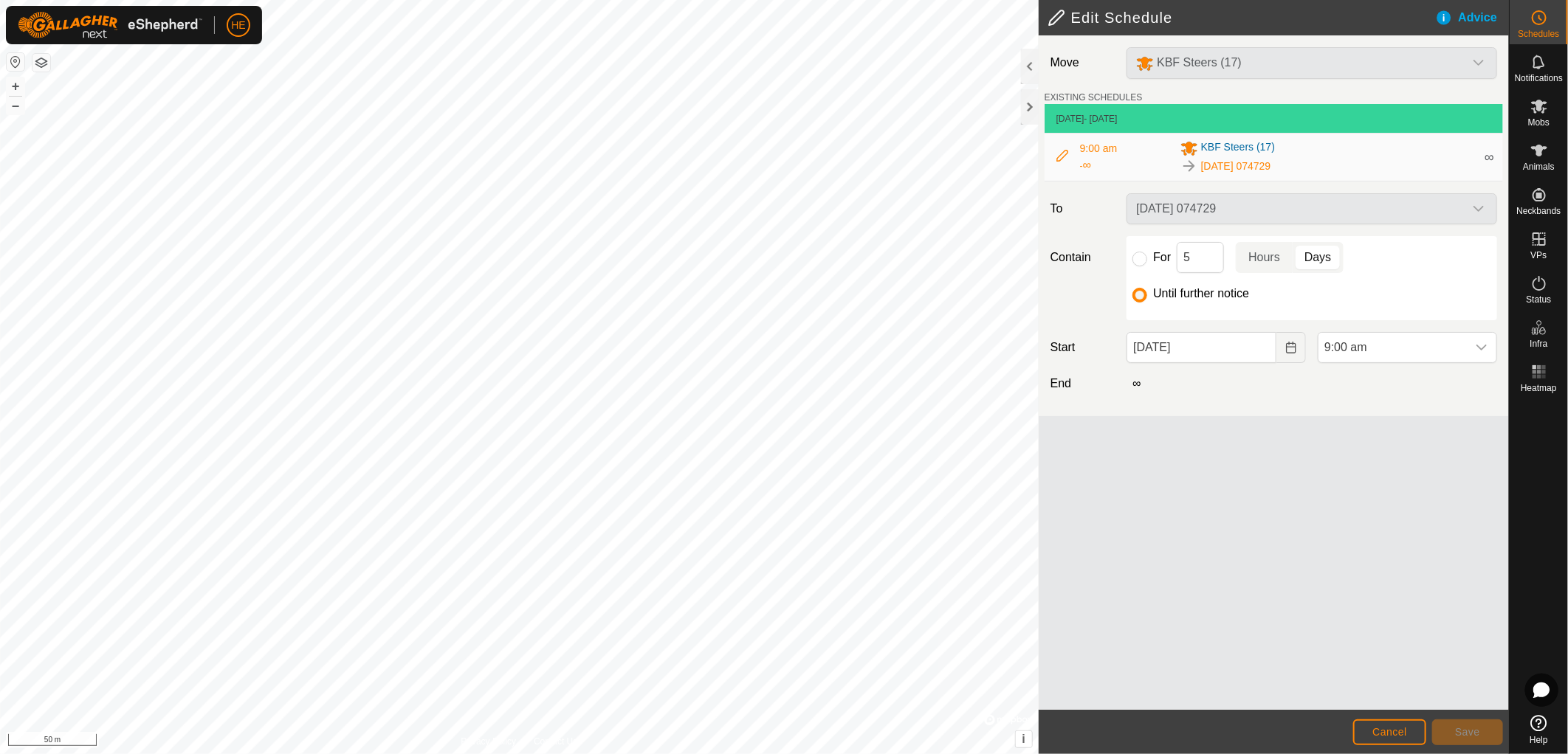
click at [1257, 165] on span "[DATE] 074729" at bounding box center [1235, 167] width 70 height 15
click at [1486, 156] on span "∞" at bounding box center [1489, 156] width 10 height 14
click at [1311, 63] on div "KBF Steers (17)" at bounding box center [1311, 62] width 382 height 32
click at [1118, 114] on span "- [DATE]" at bounding box center [1100, 119] width 34 height 11
click at [1145, 257] on input "For" at bounding box center [1139, 259] width 14 height 14
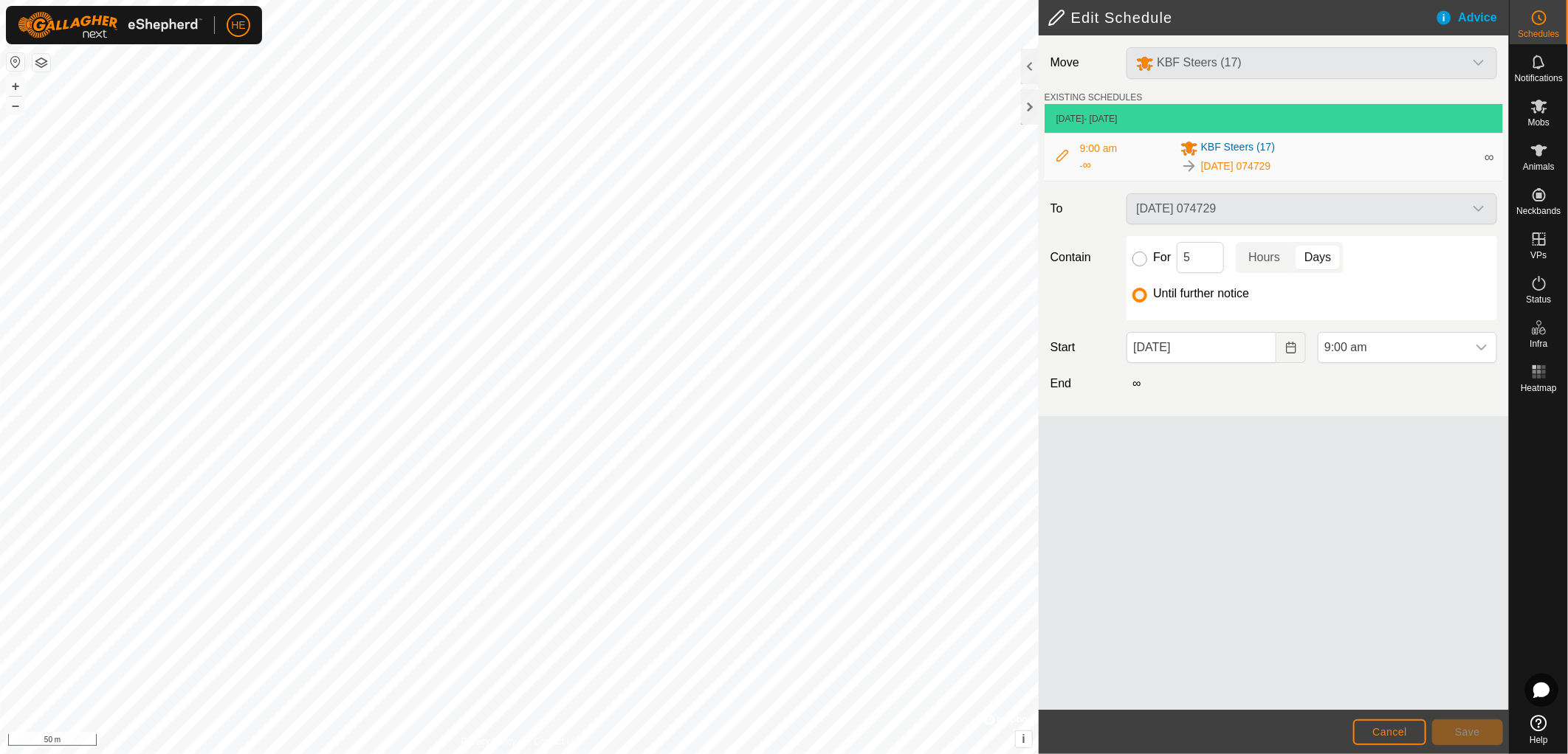
radio input "true"
click at [1141, 293] on input "Until further notice" at bounding box center [1139, 294] width 14 height 14
radio input "true"
click at [1359, 733] on button "Cancel" at bounding box center [1390, 732] width 73 height 26
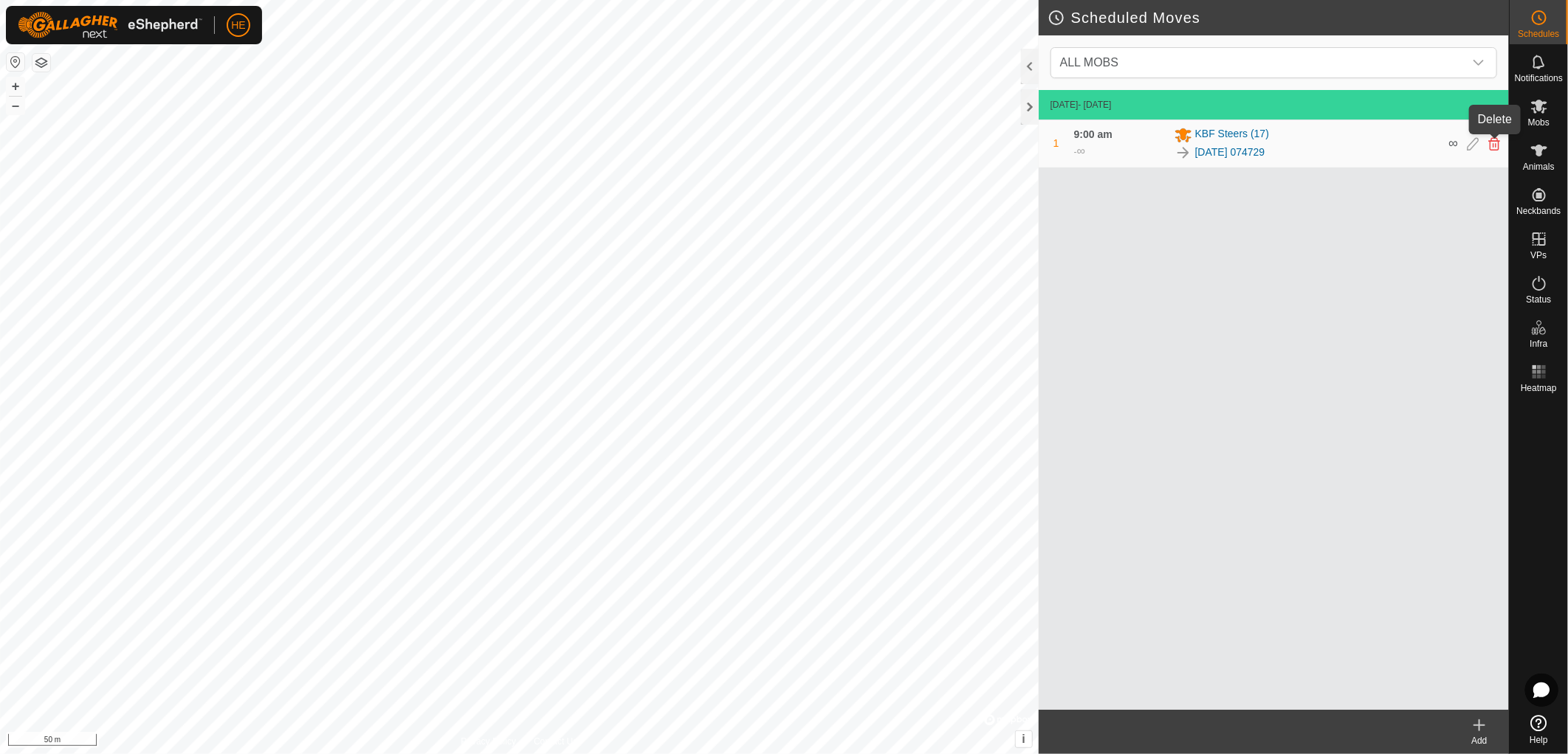
click at [1493, 146] on icon at bounding box center [1493, 144] width 12 height 13
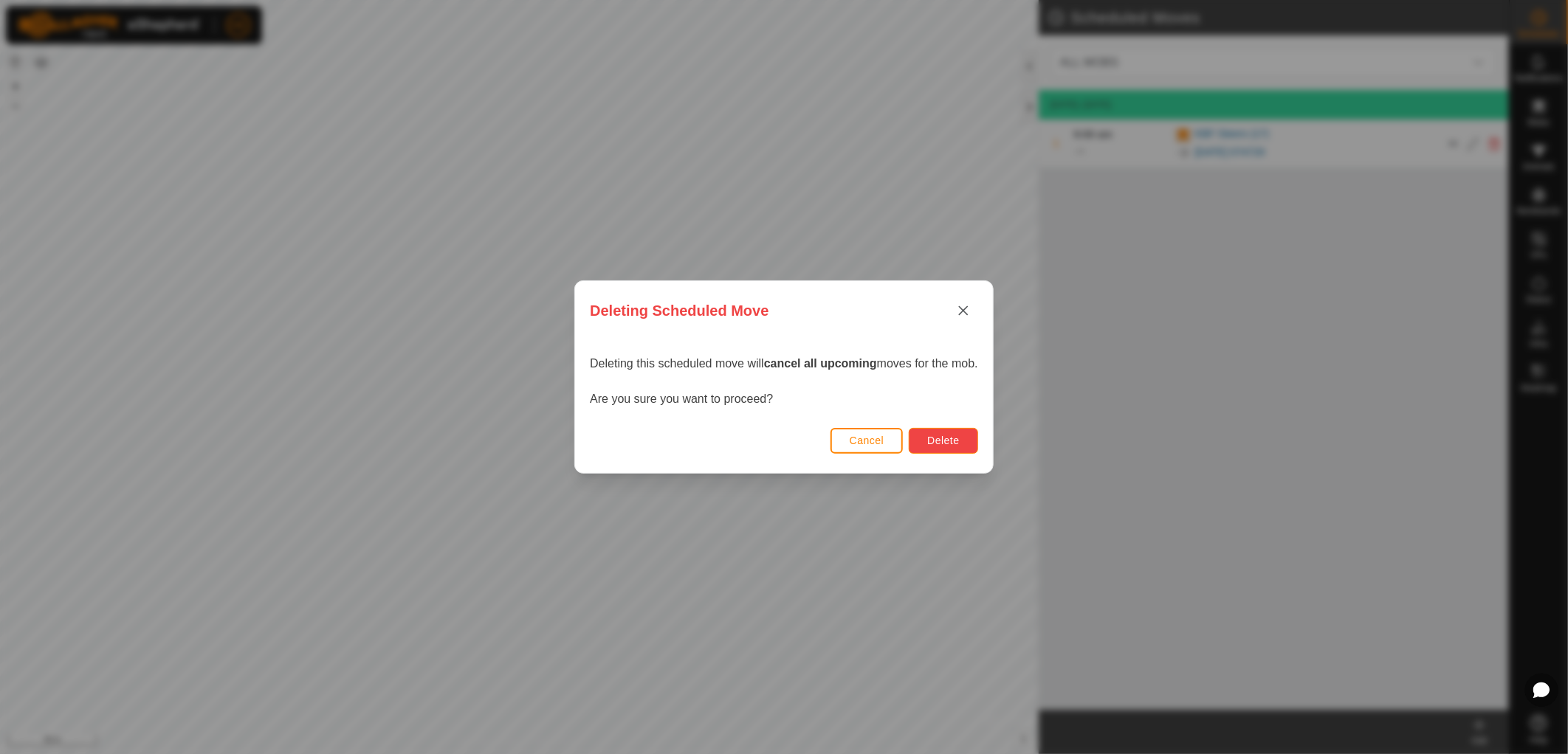
click at [943, 445] on span "Delete" at bounding box center [942, 441] width 32 height 11
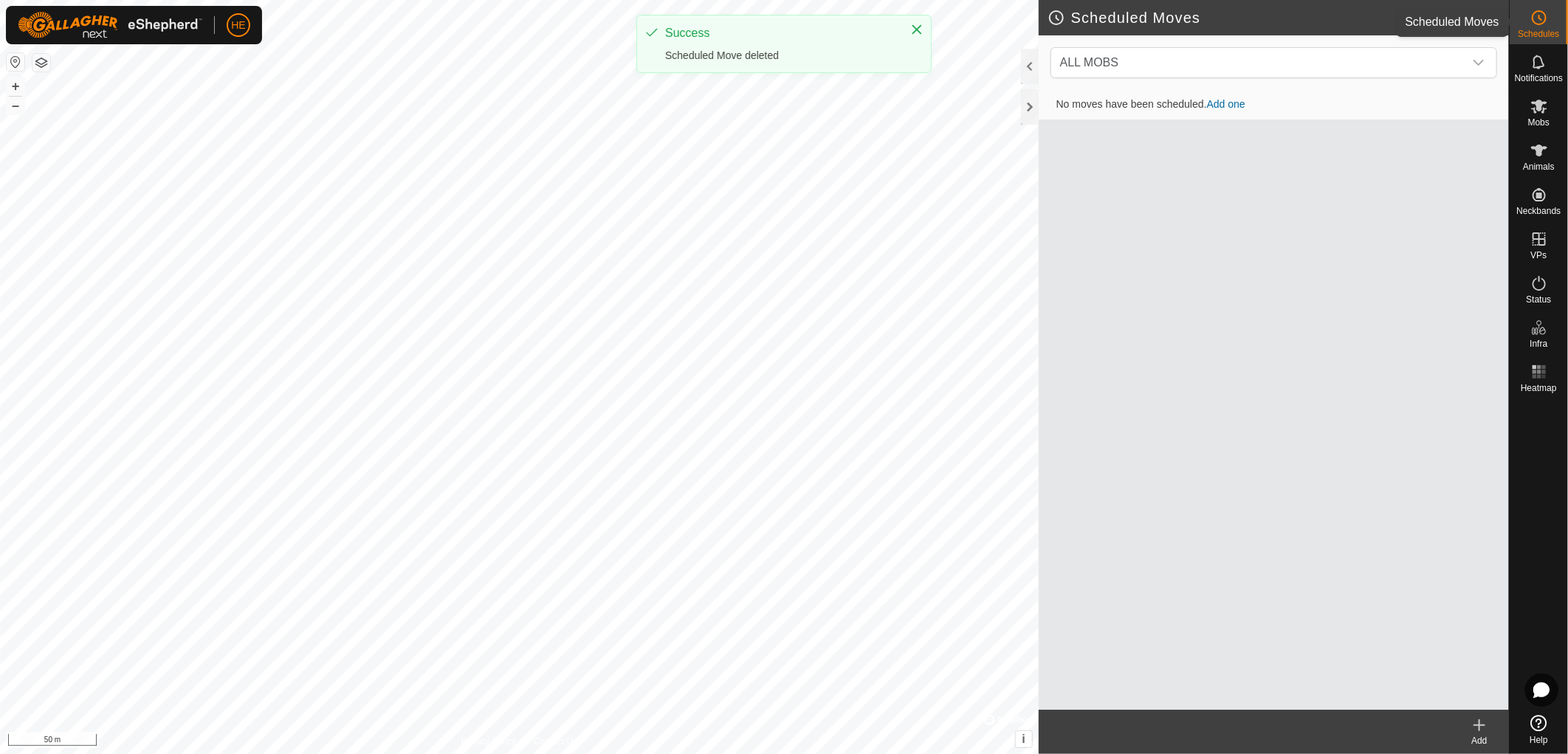
click at [1542, 23] on circle at bounding box center [1539, 18] width 13 height 13
click at [1295, 77] on span "ALL MOBS" at bounding box center [1258, 62] width 409 height 30
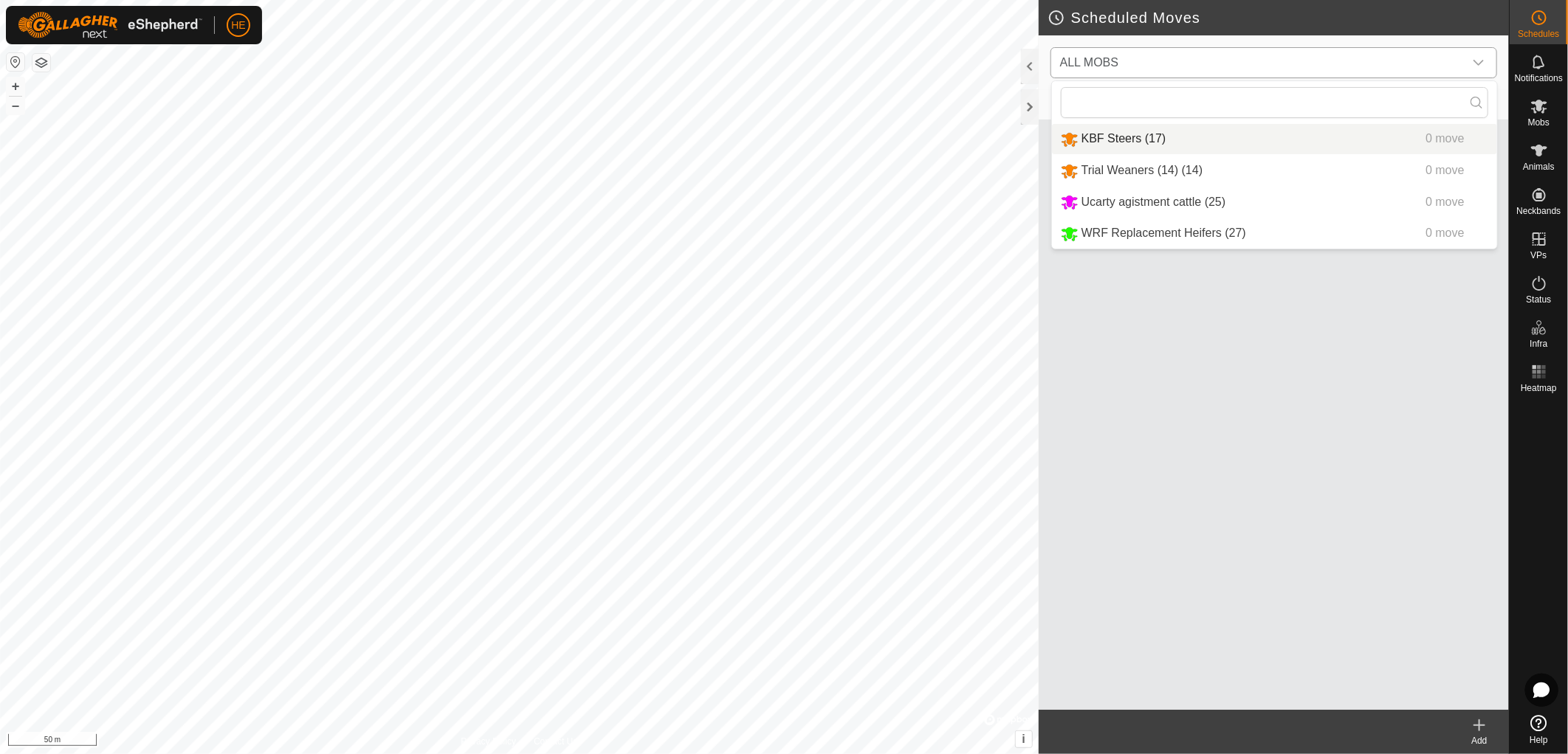
click at [1251, 139] on li "KBF Steers (17) 0 move" at bounding box center [1274, 139] width 445 height 31
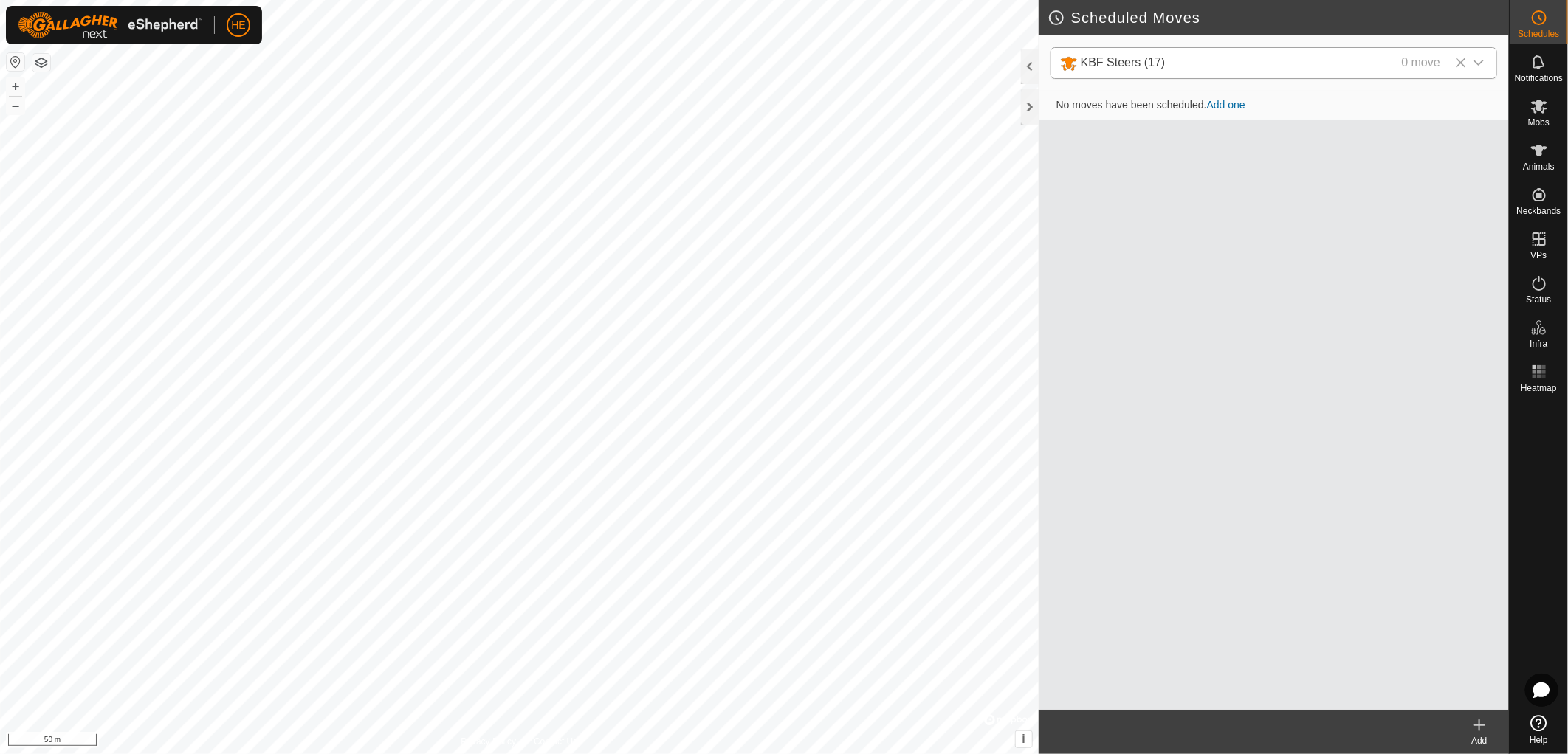
click at [1225, 101] on link "Add one" at bounding box center [1226, 104] width 38 height 11
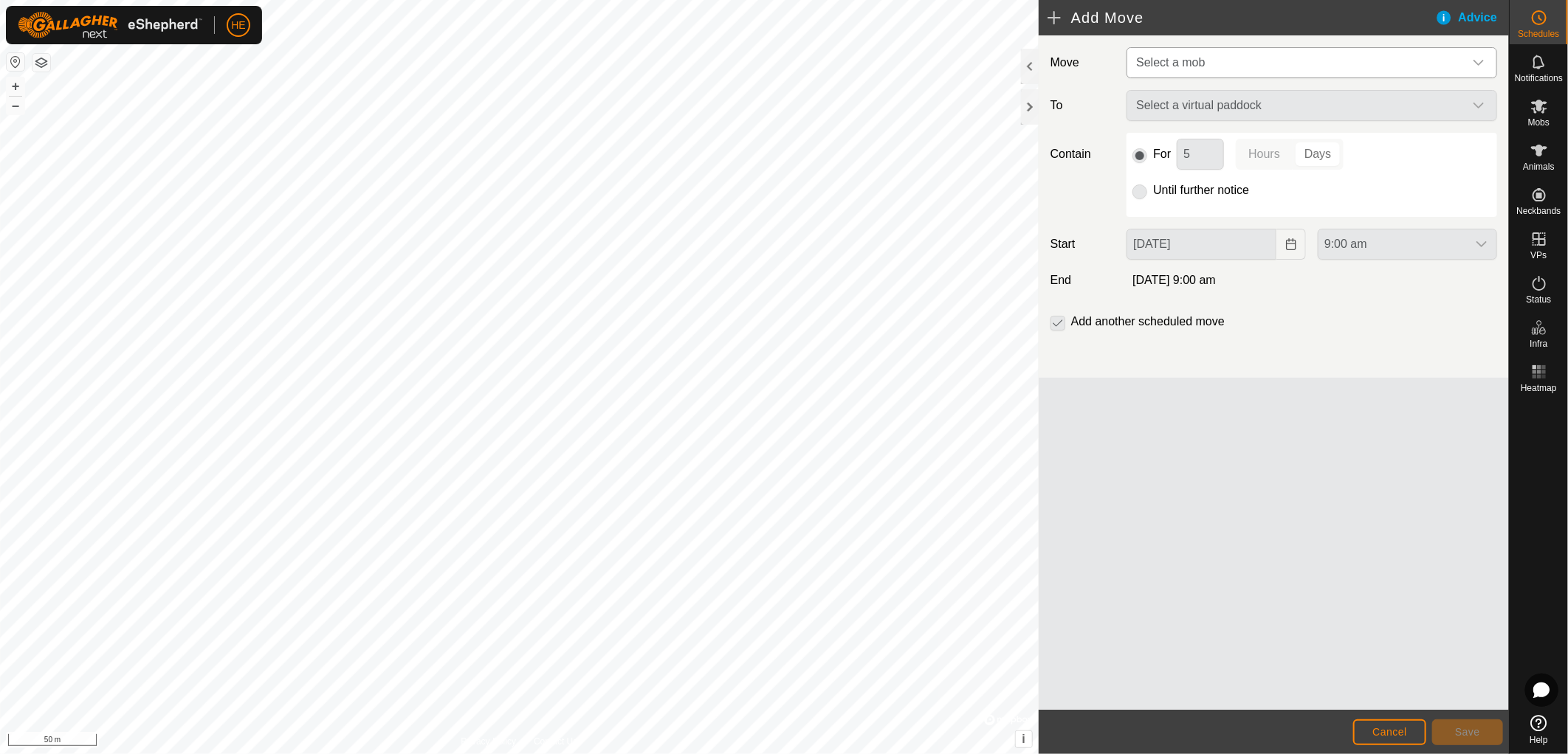
click at [1251, 60] on span "Select a mob" at bounding box center [1297, 62] width 334 height 30
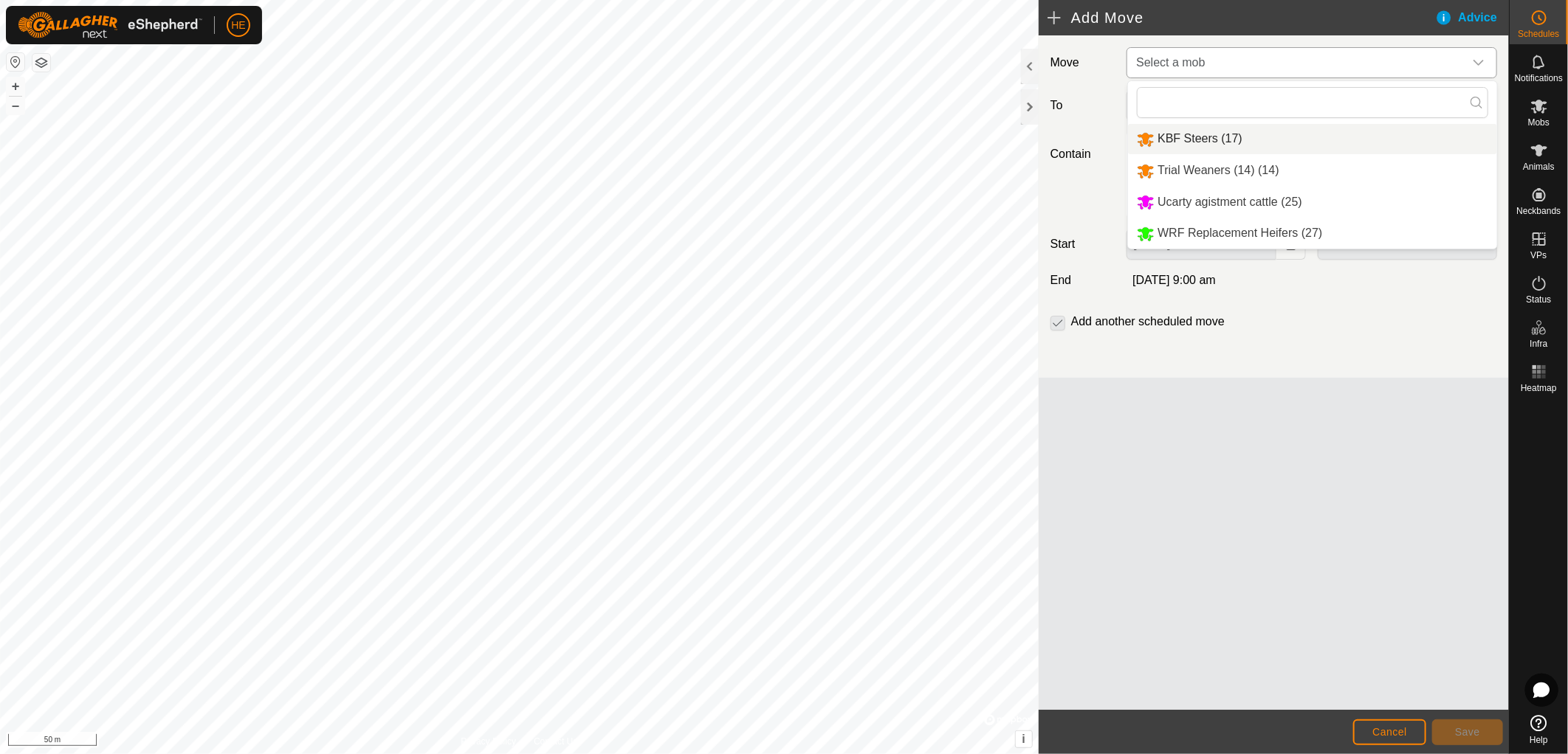
click at [1230, 140] on li "KBF Steers (17)" at bounding box center [1312, 139] width 369 height 31
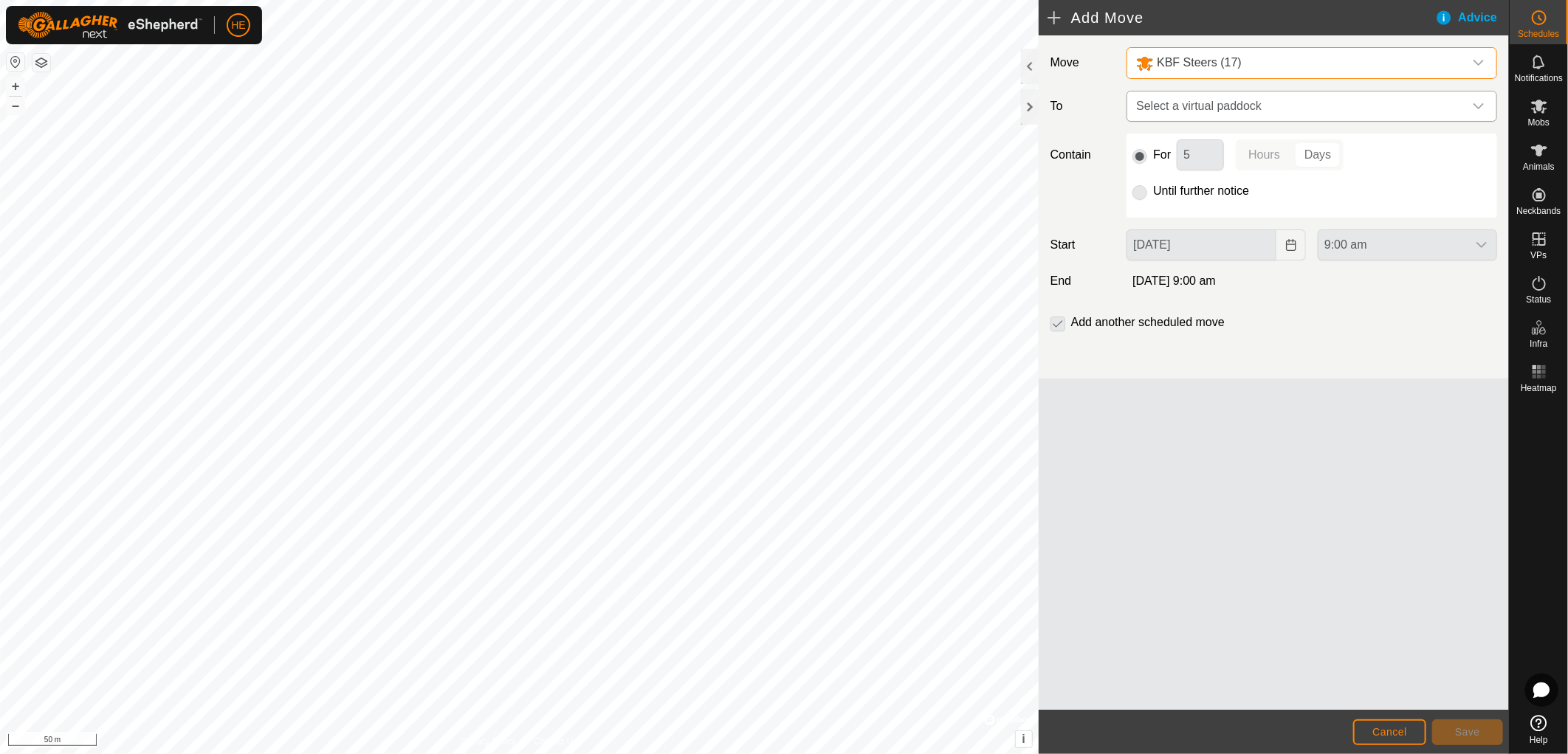
click at [1234, 109] on span "Select a virtual paddock" at bounding box center [1297, 105] width 334 height 30
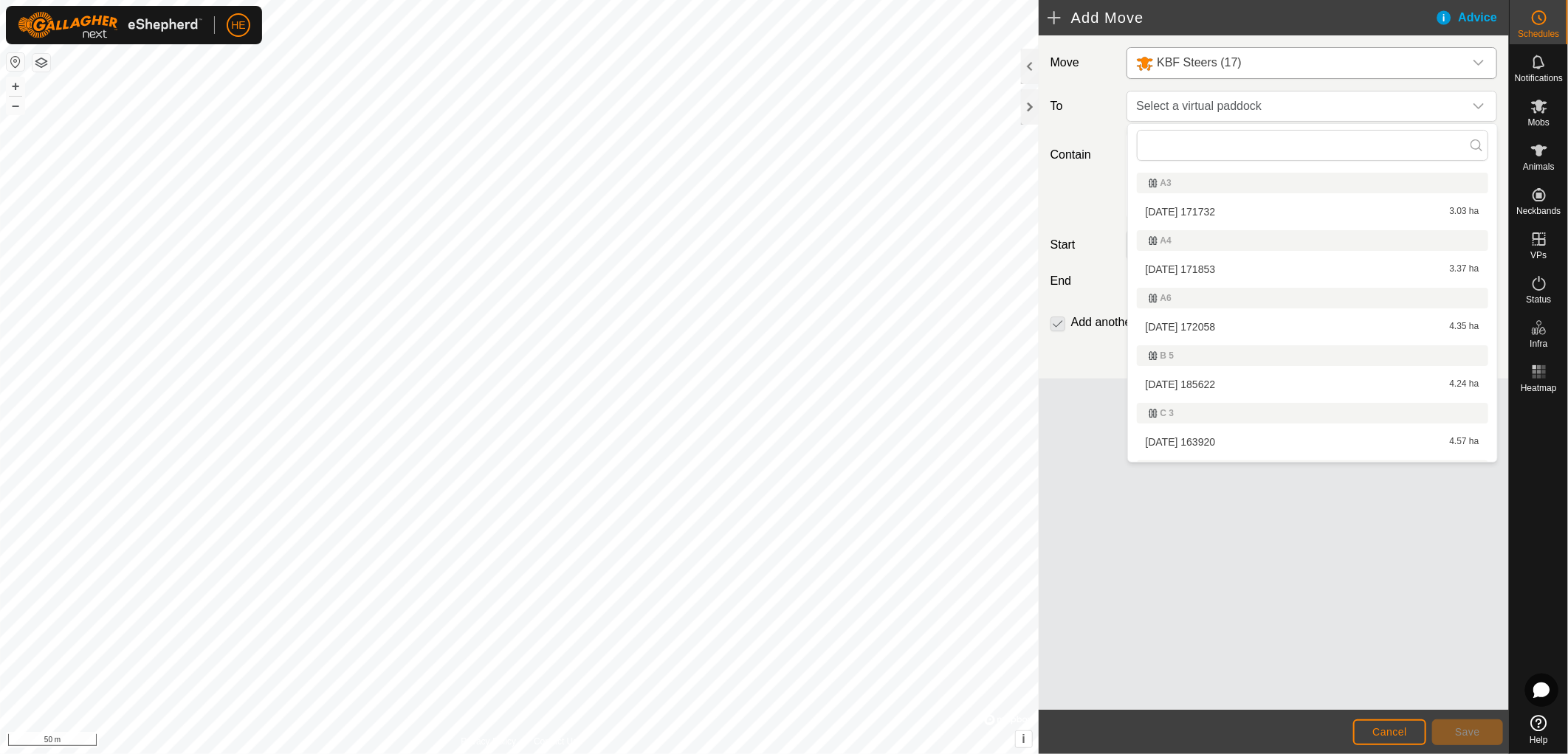
scroll to position [488, 0]
click at [1206, 391] on li "[DATE] 074729 3.5 ha" at bounding box center [1312, 394] width 352 height 22
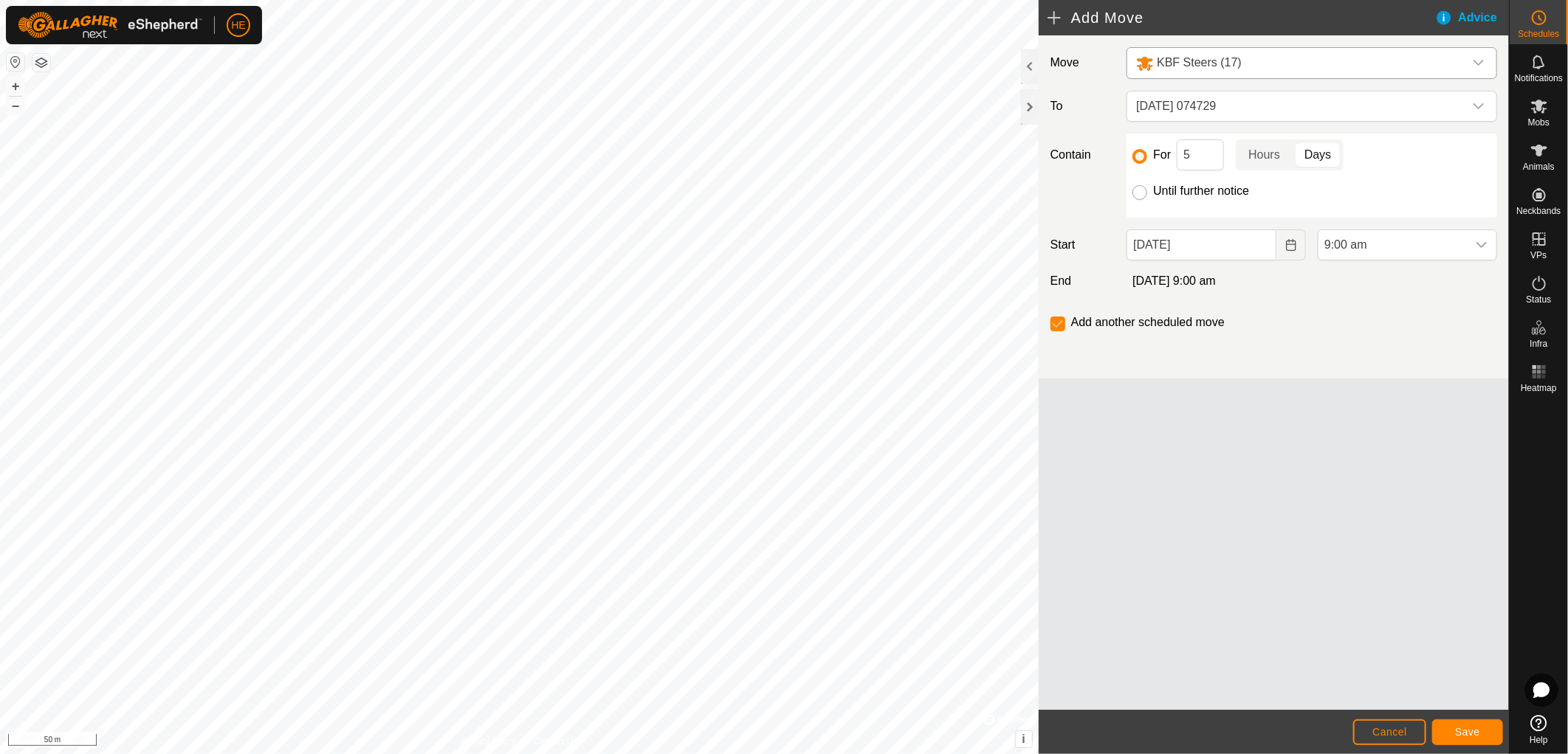
click at [1141, 193] on input "Until further notice" at bounding box center [1139, 192] width 14 height 14
radio input "true"
checkbox input "false"
click at [1486, 728] on button "Save" at bounding box center [1467, 732] width 71 height 26
